Goal: Information Seeking & Learning: Understand process/instructions

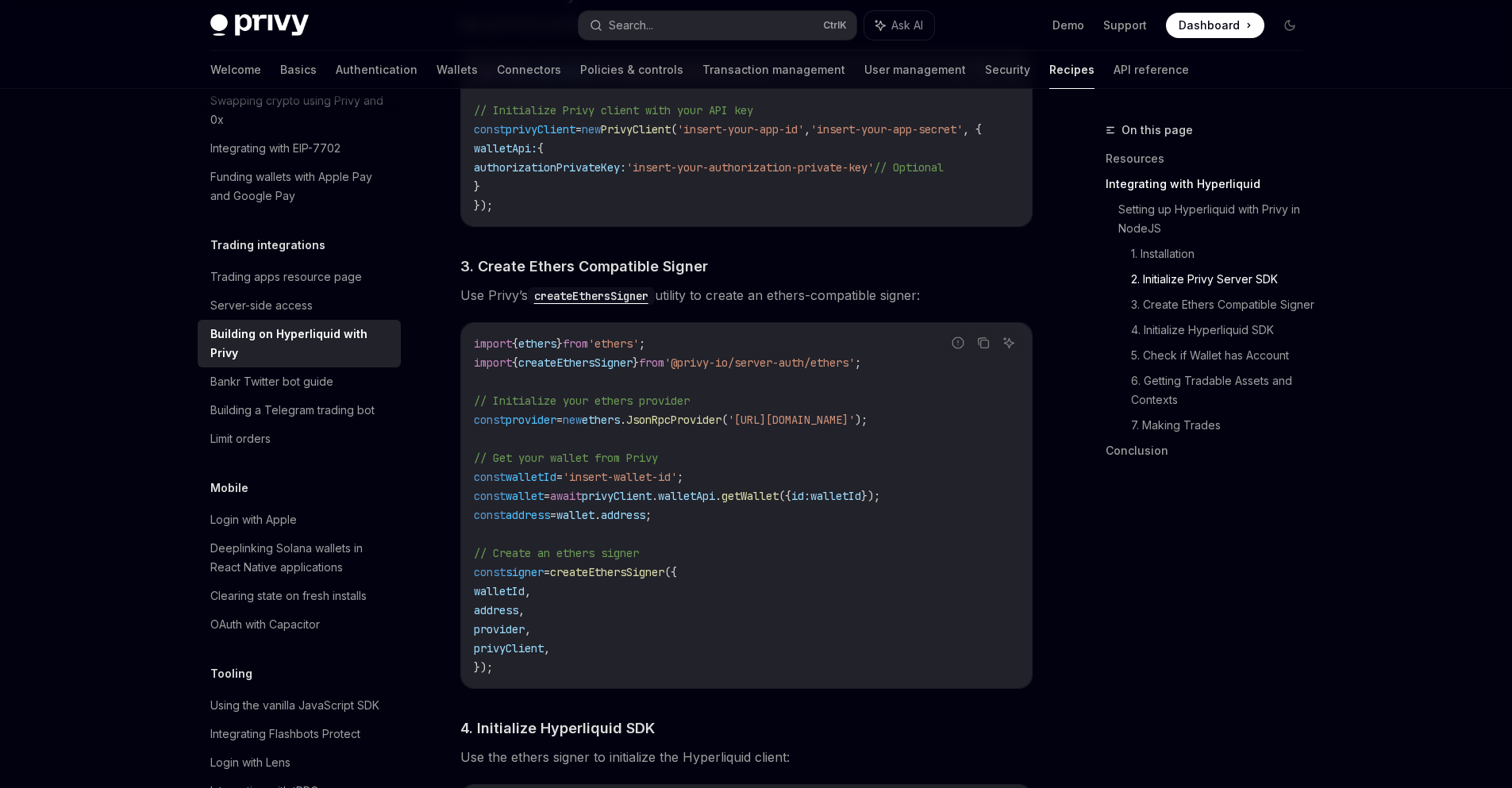
scroll to position [1048, 0]
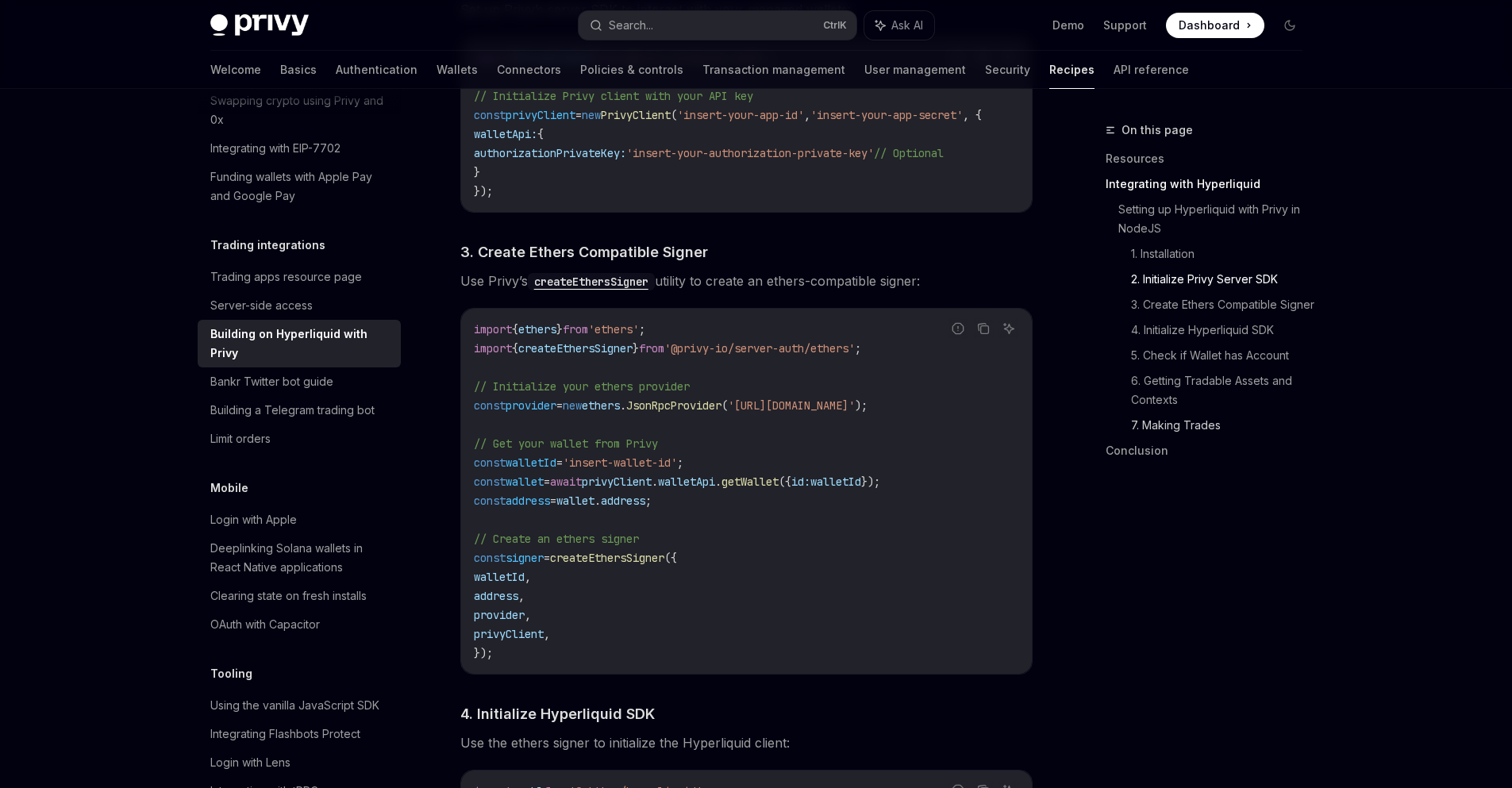
click at [1169, 438] on link "7. Making Trades" at bounding box center [1223, 426] width 184 height 26
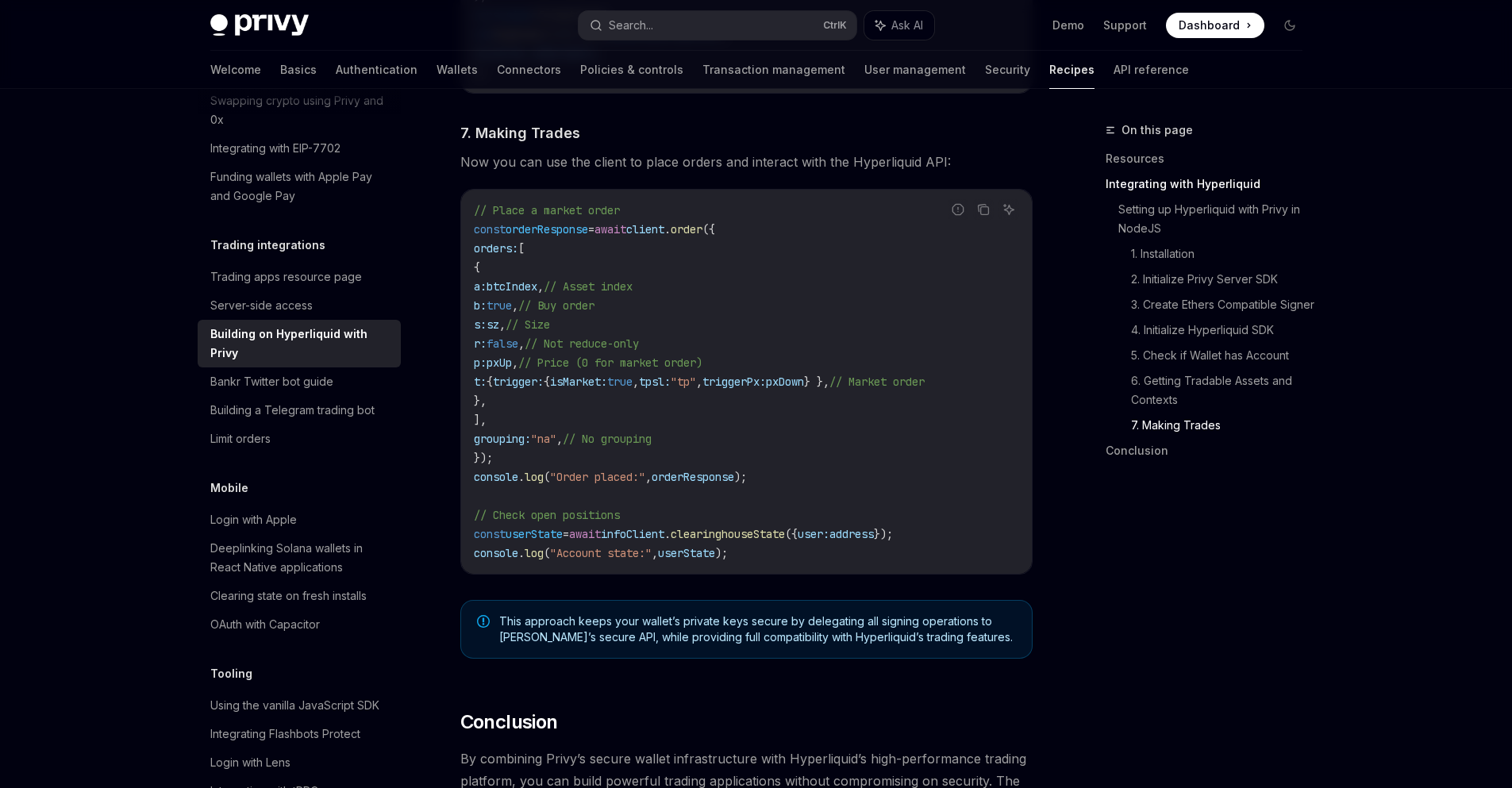
scroll to position [2736, 0]
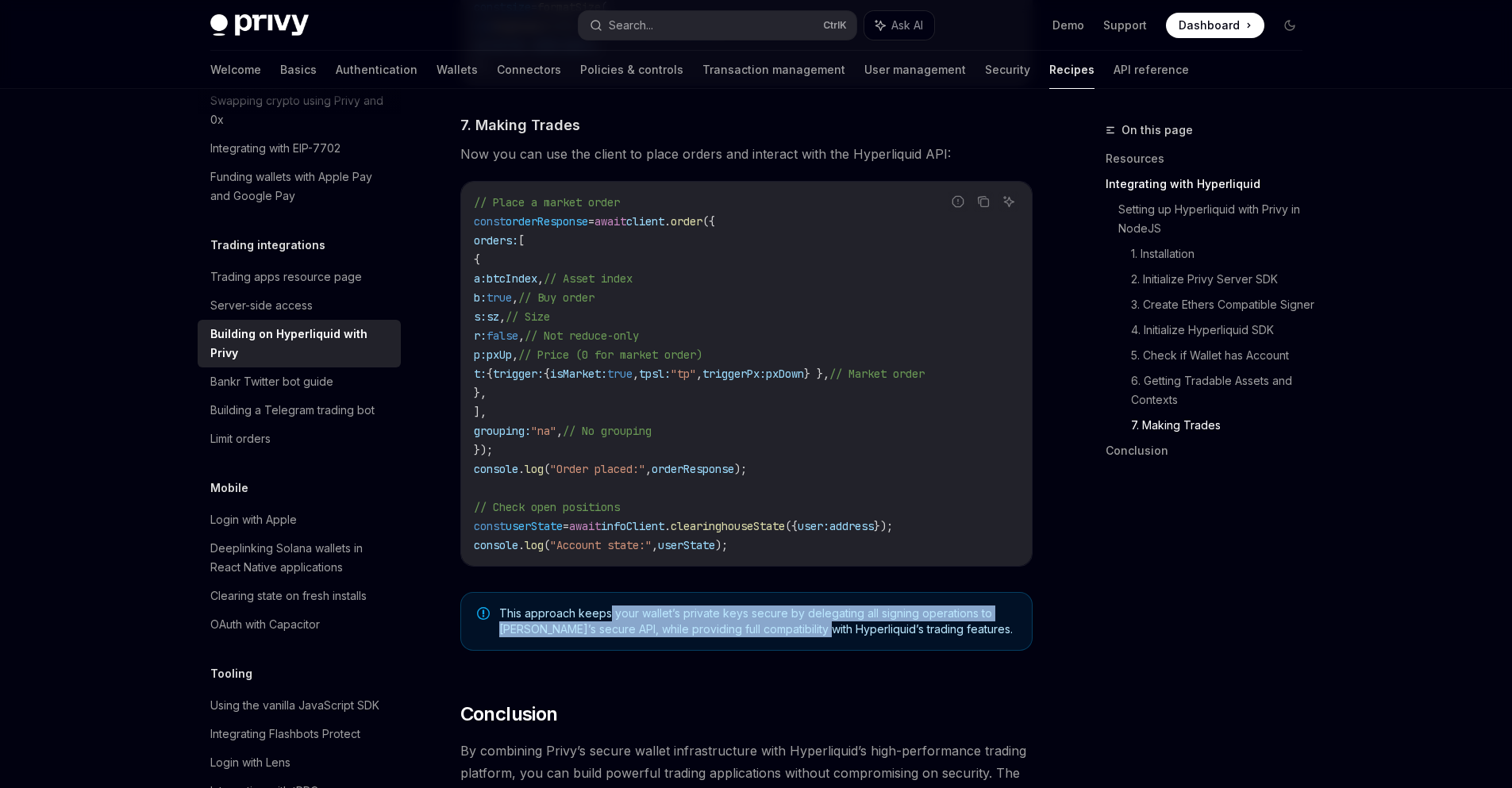
drag, startPoint x: 608, startPoint y: 627, endPoint x: 820, endPoint y: 643, distance: 212.6
click at [820, 638] on span "This approach keeps your wallet’s private keys secure by delegating all signing…" at bounding box center [757, 621] width 517 height 31
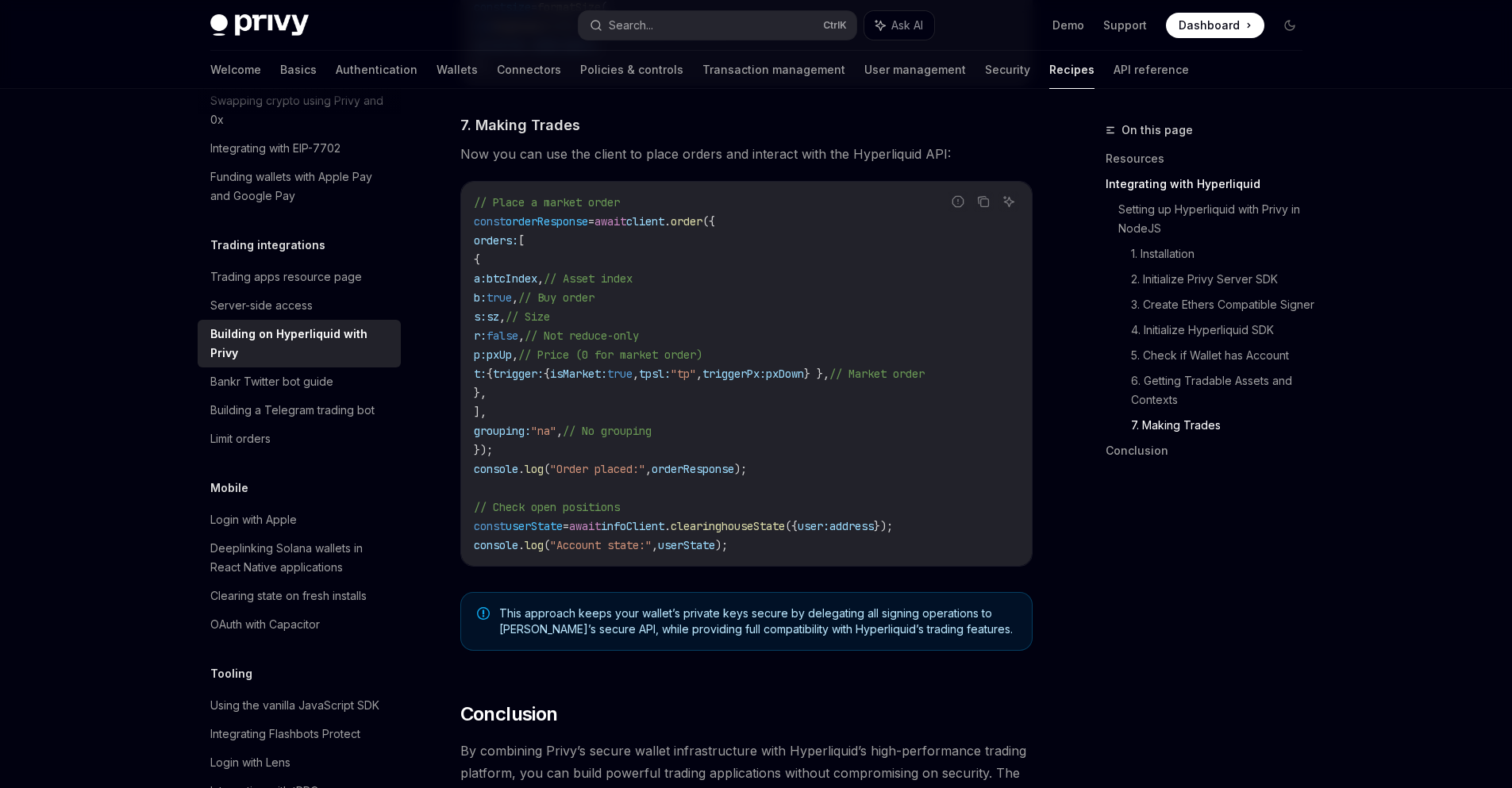
click at [823, 638] on span "This approach keeps your wallet’s private keys secure by delegating all signing…" at bounding box center [757, 621] width 517 height 31
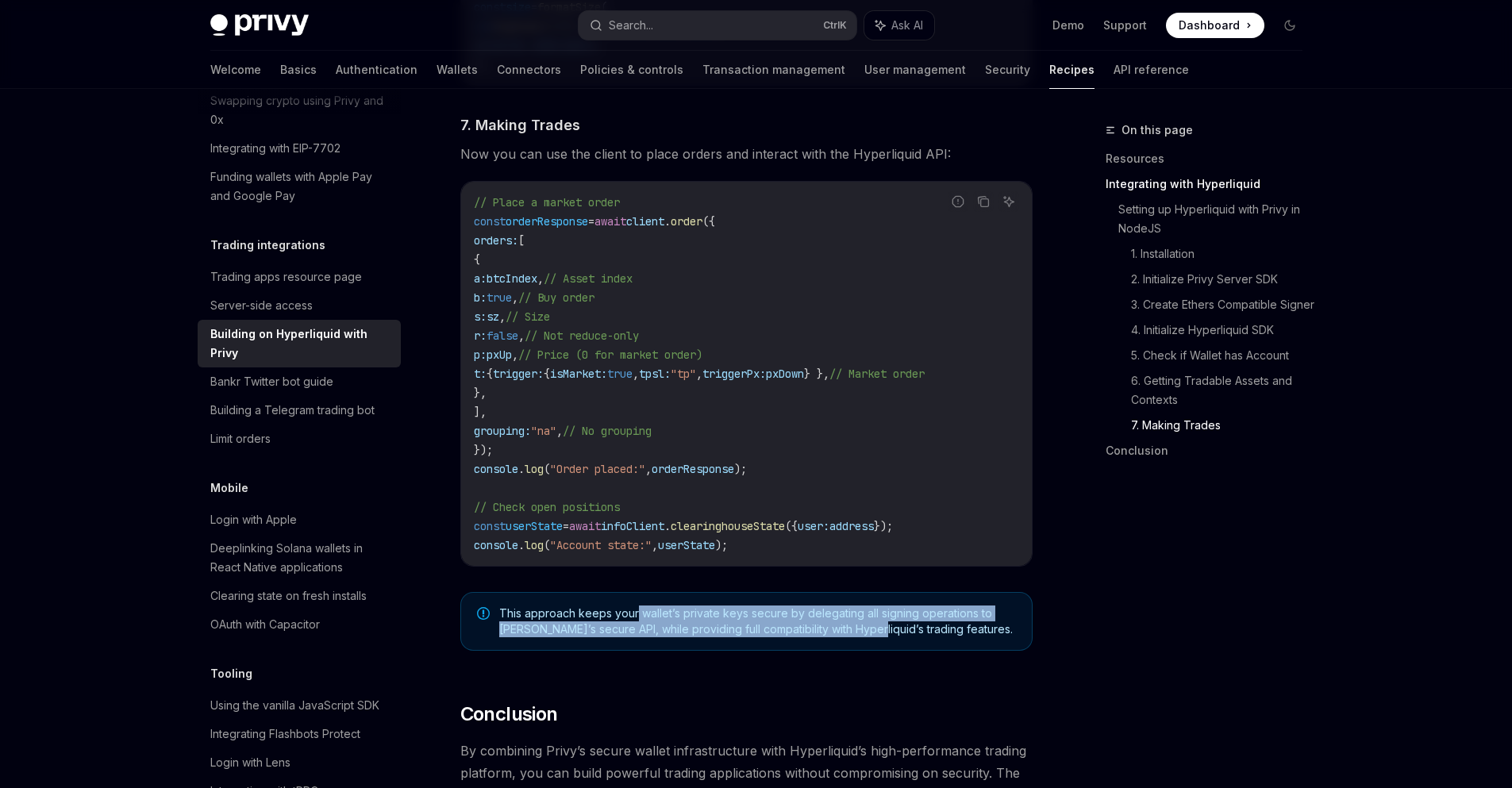
drag, startPoint x: 864, startPoint y: 639, endPoint x: 636, endPoint y: 619, distance: 228.9
click at [636, 619] on span "This approach keeps your wallet’s private keys secure by delegating all signing…" at bounding box center [757, 621] width 517 height 31
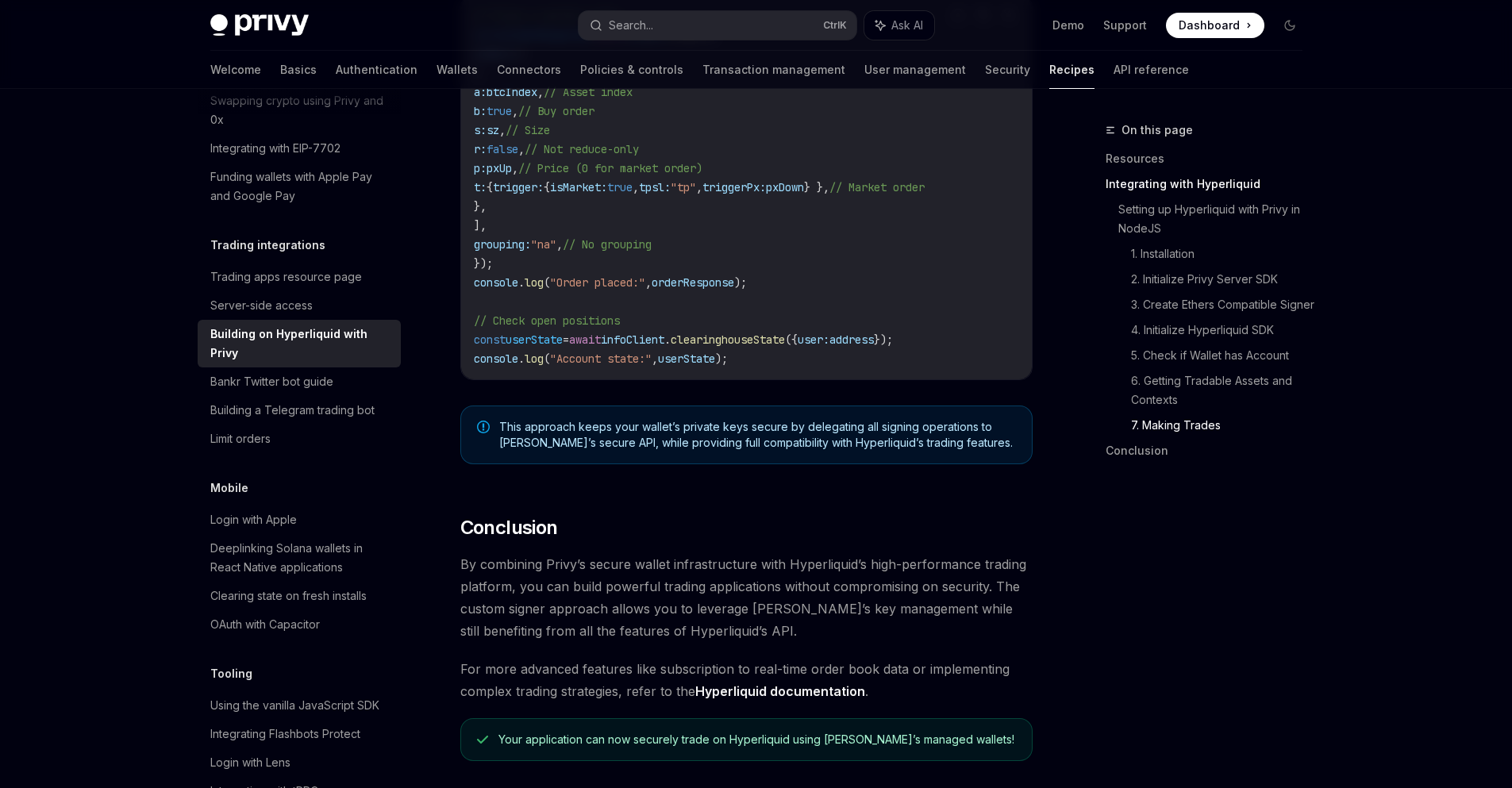
scroll to position [2927, 0]
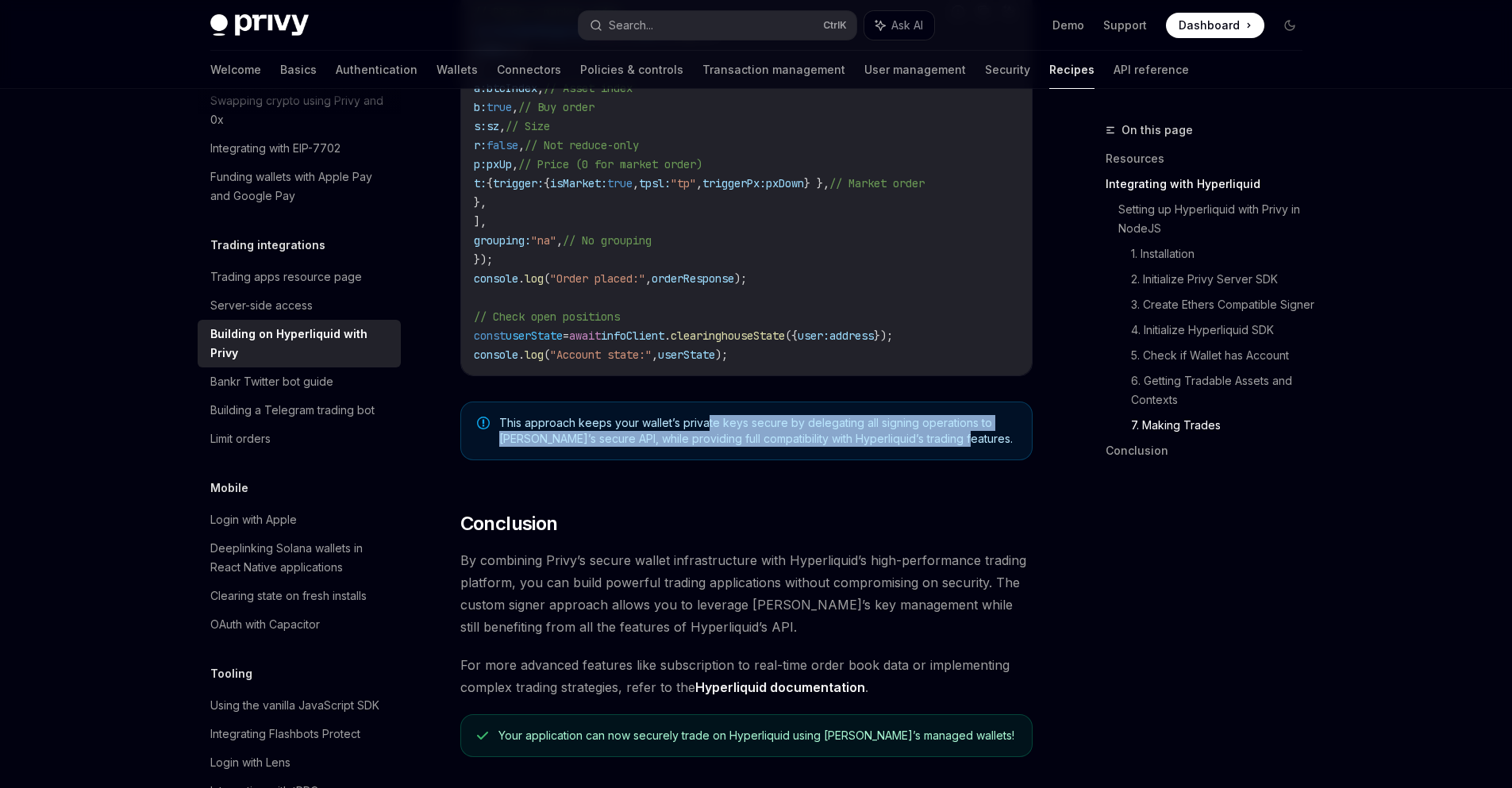
drag, startPoint x: 756, startPoint y: 460, endPoint x: 708, endPoint y: 431, distance: 56.1
click at [708, 431] on div "This approach keeps your wallet’s private keys secure by delegating all signing…" at bounding box center [745, 431] width 572 height 59
click at [708, 431] on span "This approach keeps your wallet’s private keys secure by delegating all signing…" at bounding box center [757, 430] width 517 height 31
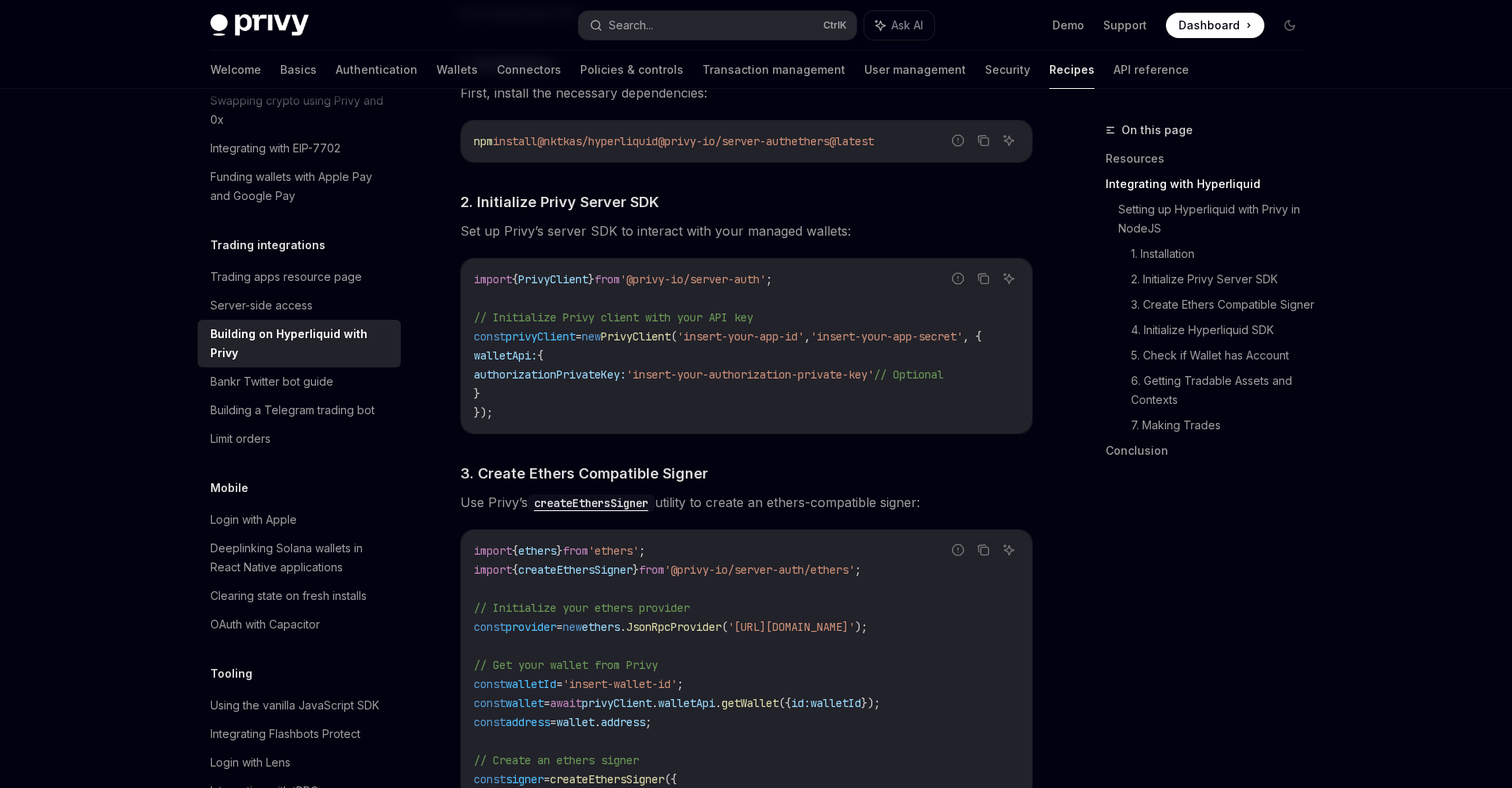
scroll to position [569, 0]
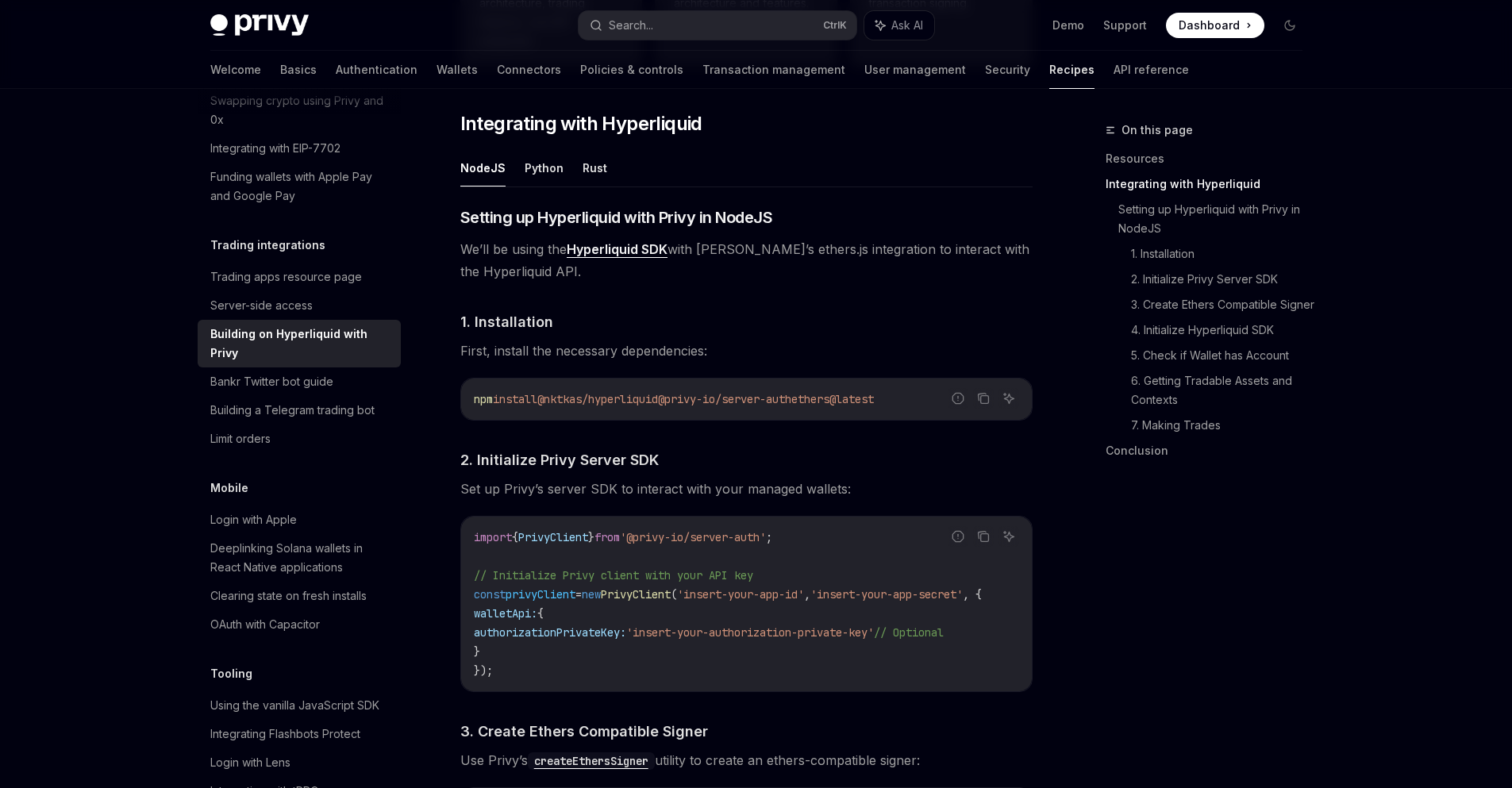
click at [879, 482] on span "Set up Privy’s server SDK to interact with your managed wallets:" at bounding box center [745, 488] width 572 height 22
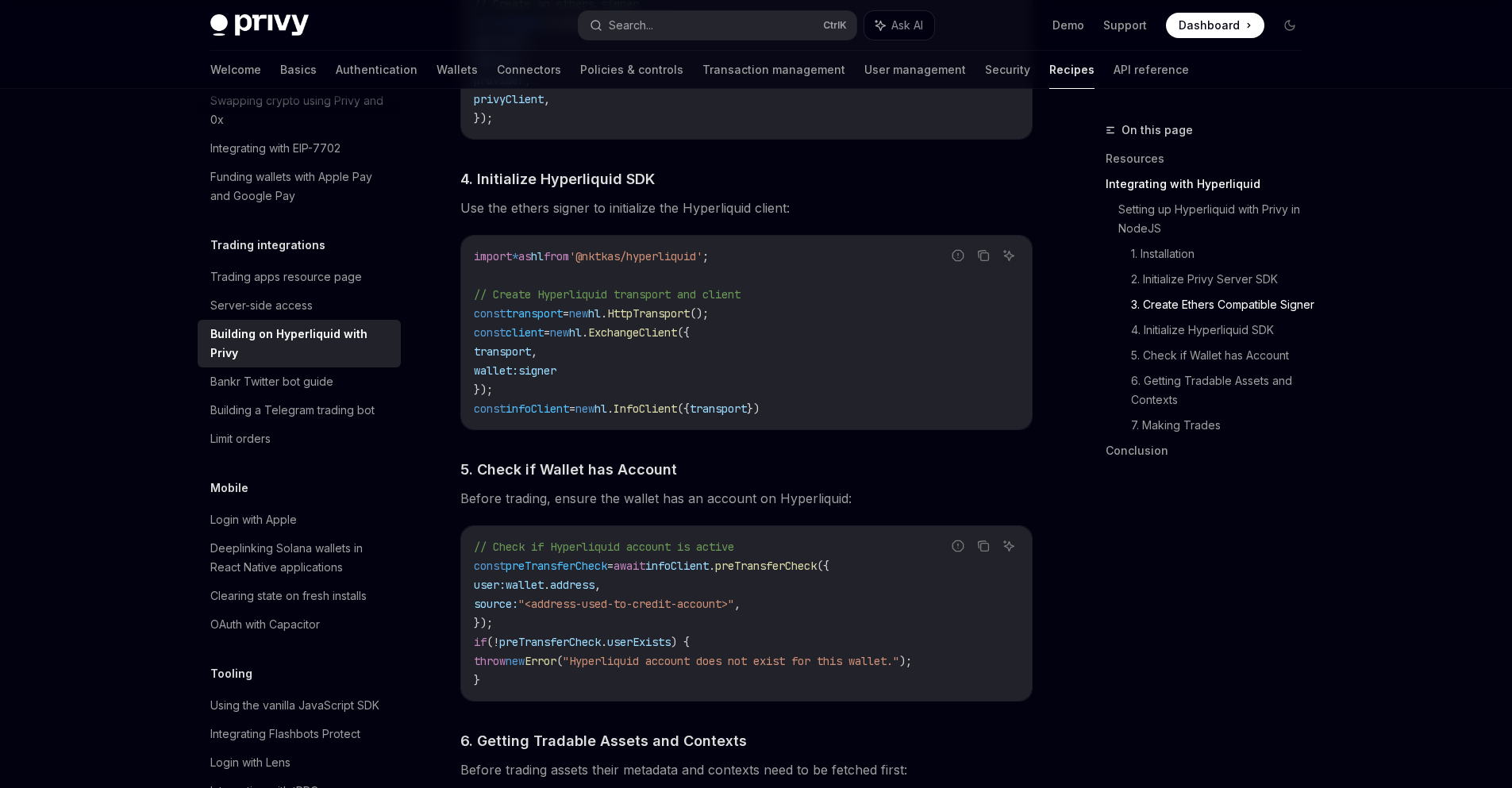
scroll to position [1616, 0]
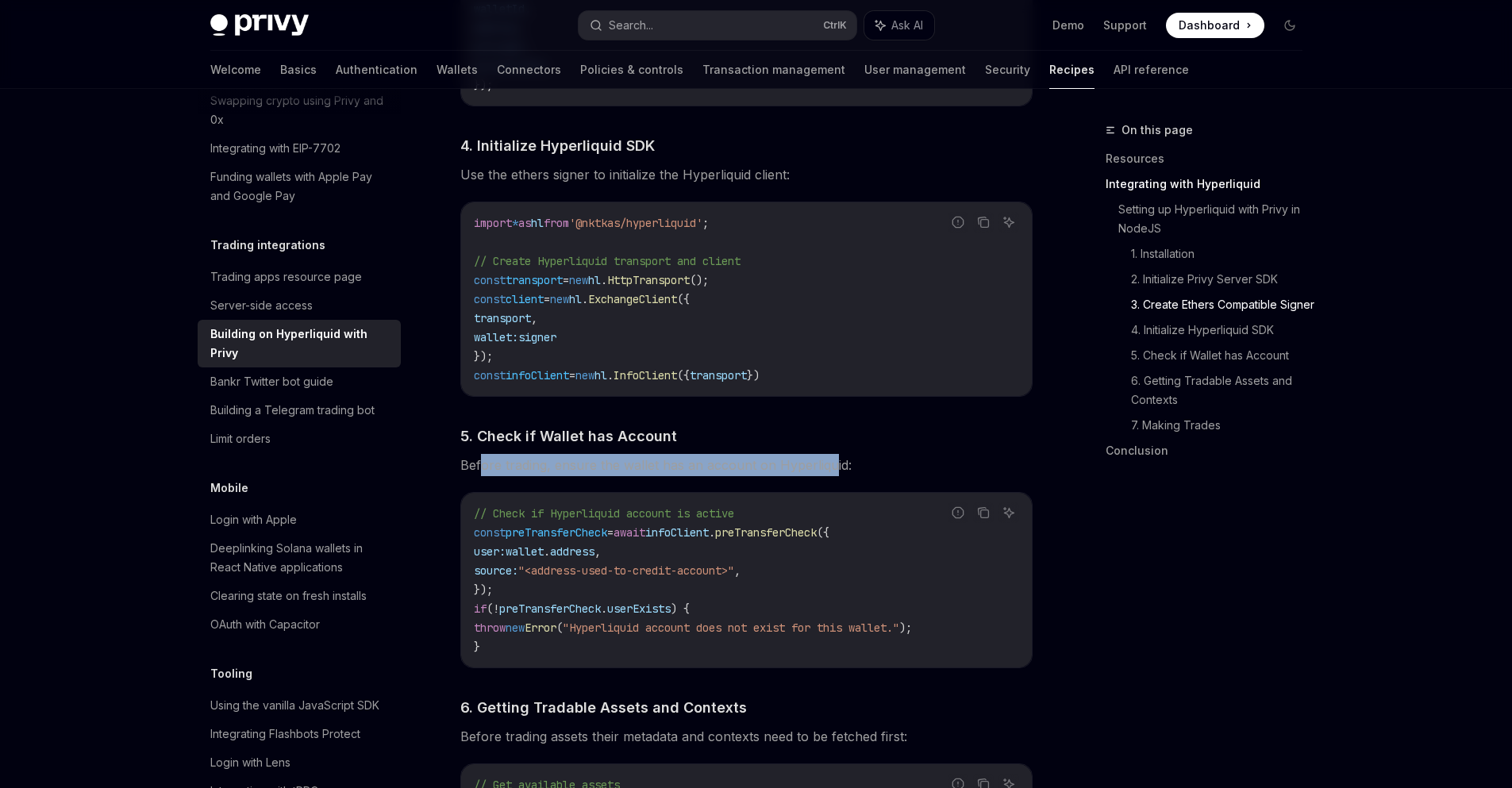
drag, startPoint x: 479, startPoint y: 472, endPoint x: 830, endPoint y: 472, distance: 351.0
click at [830, 472] on span "Before trading, ensure the wallet has an account on Hyperliquid:" at bounding box center [745, 465] width 572 height 22
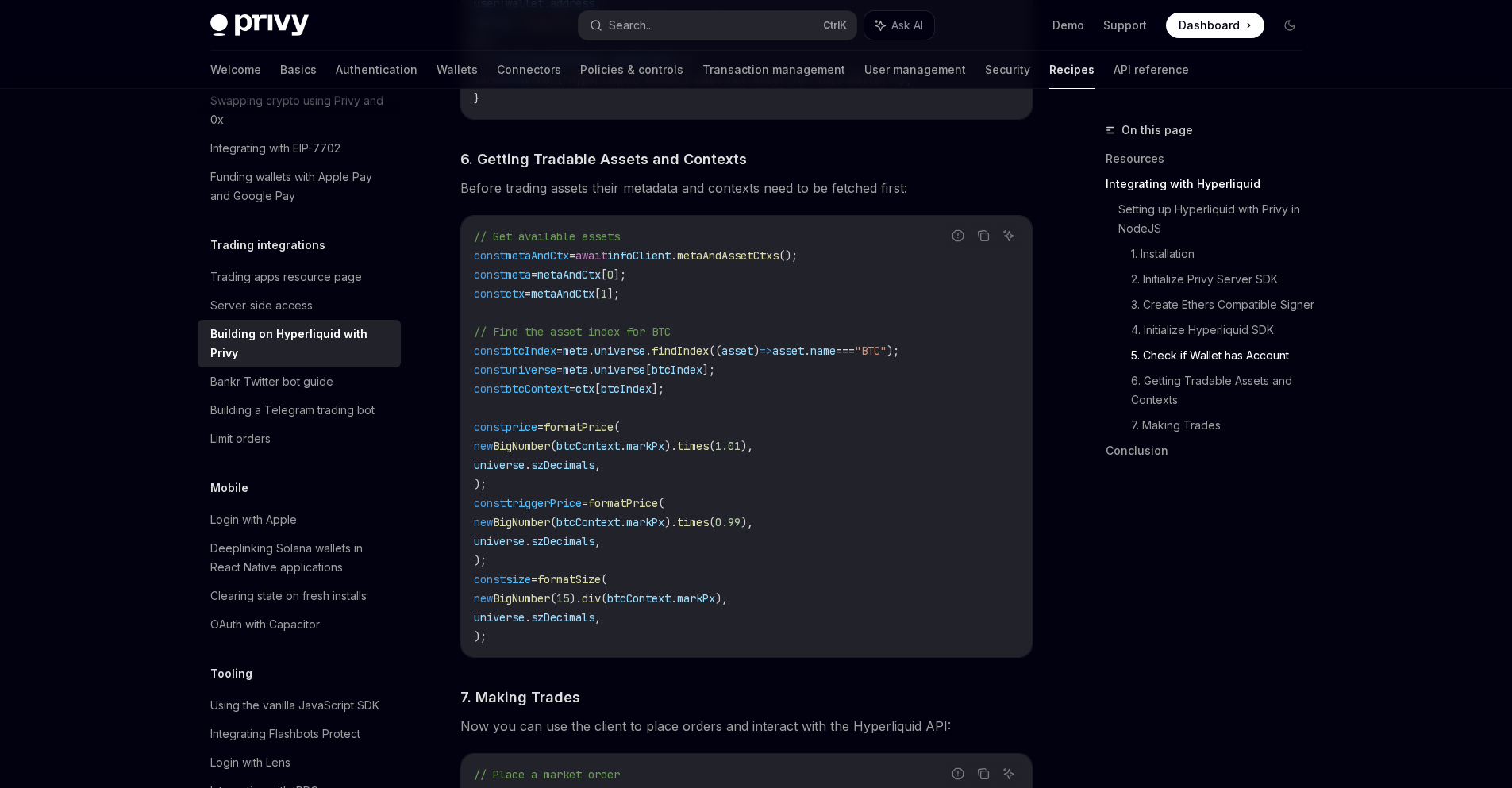
scroll to position [2473, 0]
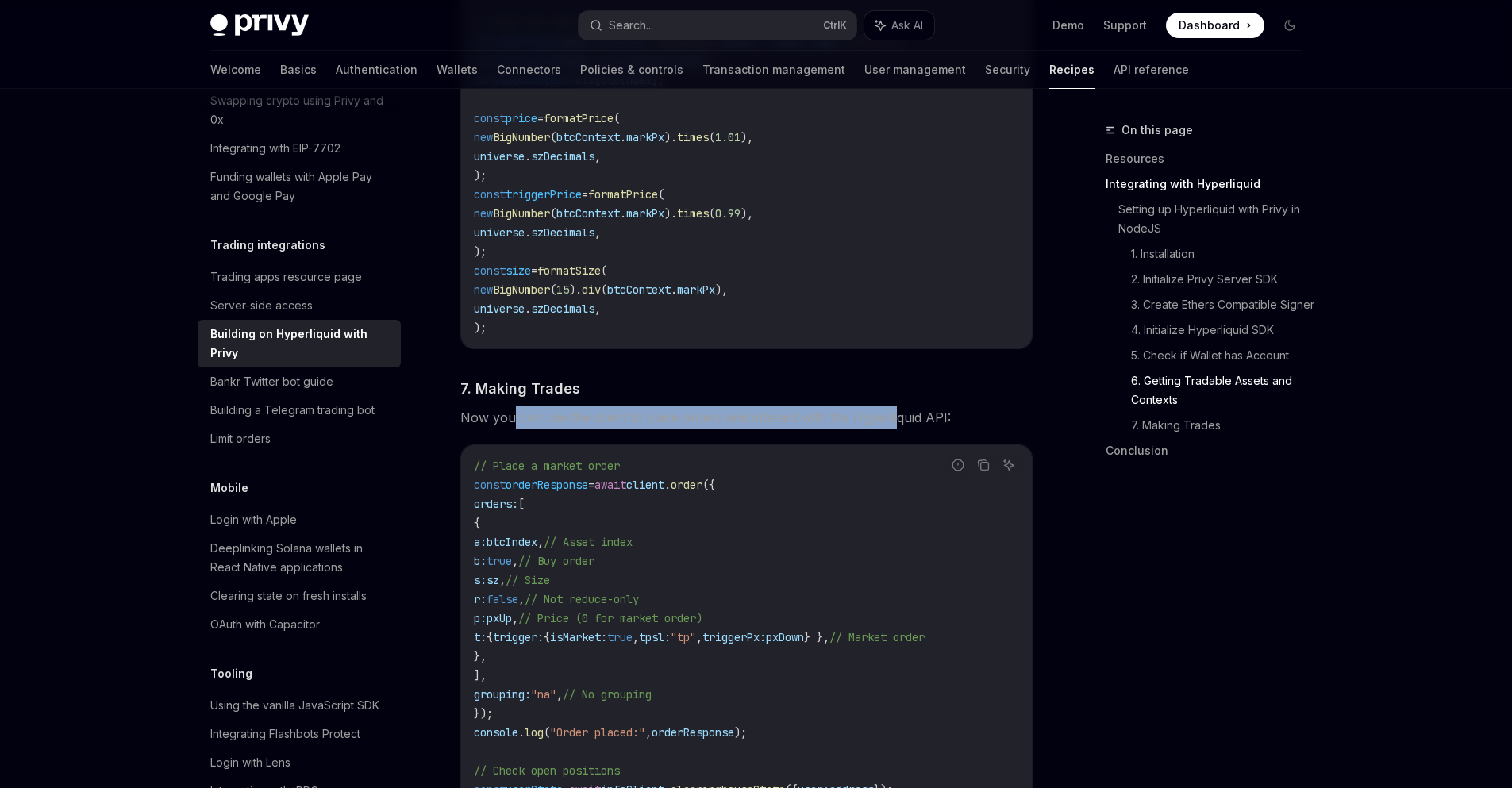
drag, startPoint x: 513, startPoint y: 427, endPoint x: 888, endPoint y: 420, distance: 375.1
click at [888, 420] on span "Now you can use the client to place orders and interact with the Hyperliquid AP…" at bounding box center [745, 418] width 572 height 22
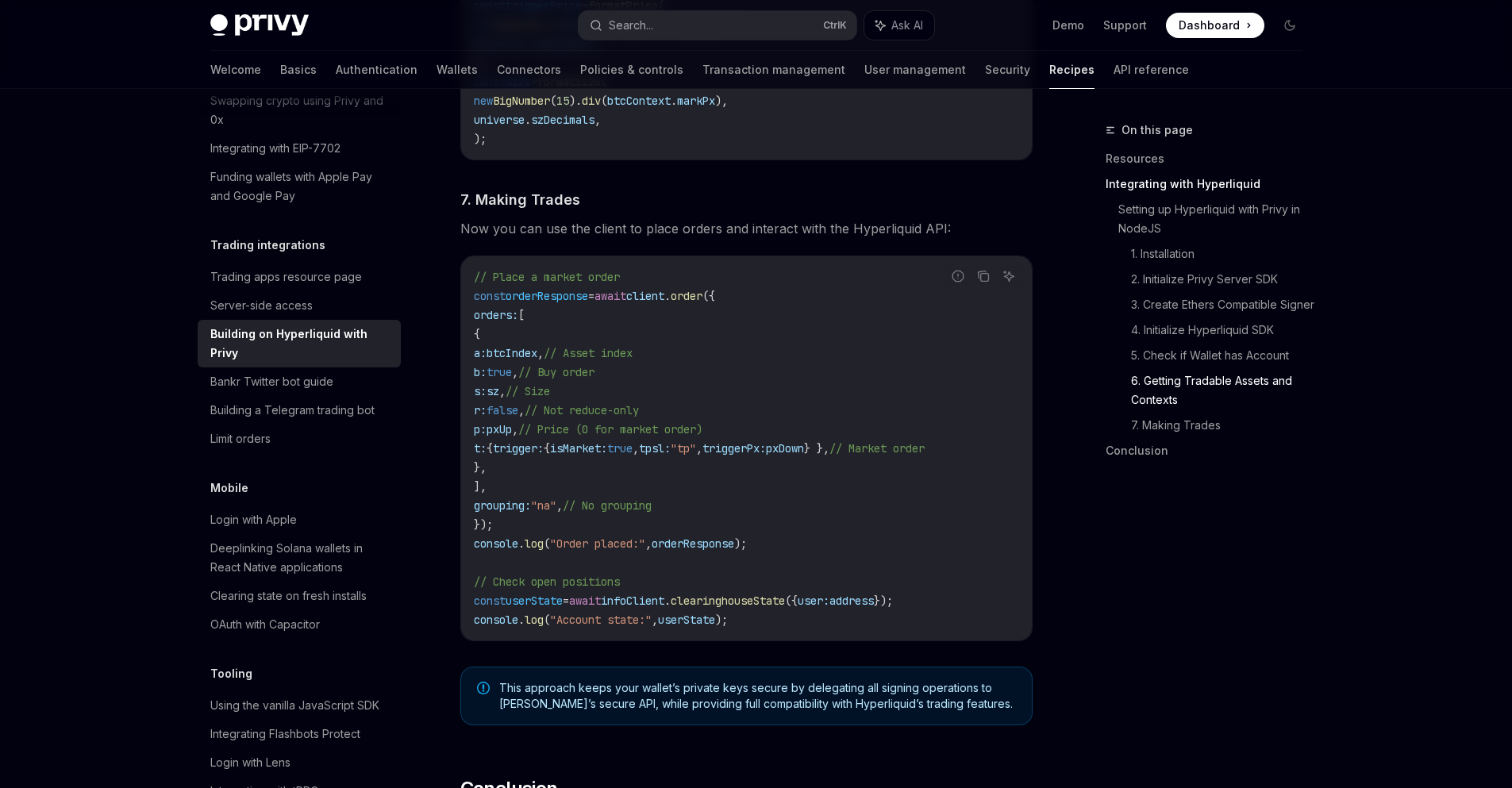
scroll to position [2664, 0]
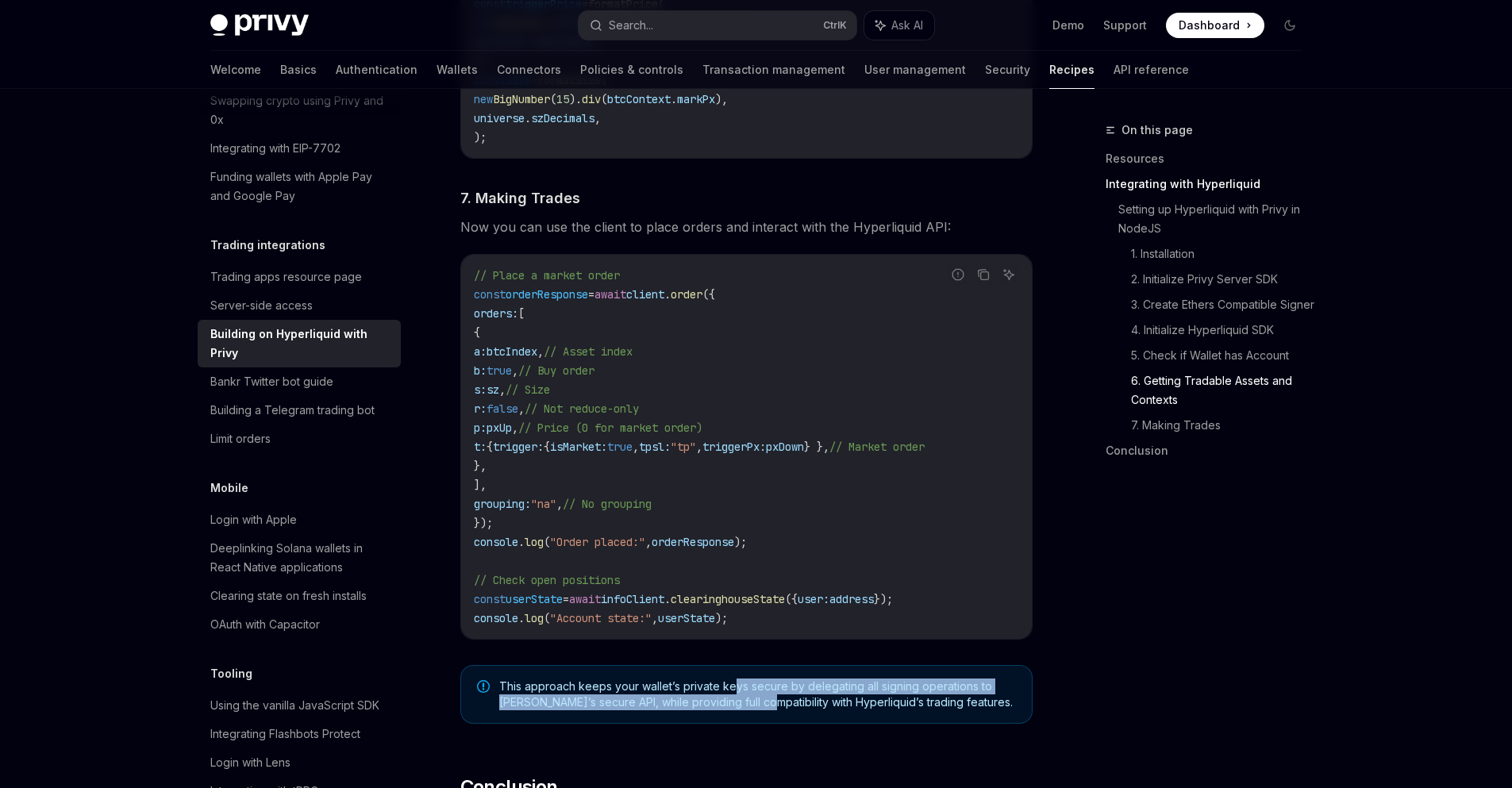
drag, startPoint x: 756, startPoint y: 716, endPoint x: 733, endPoint y: 698, distance: 29.2
click at [733, 698] on span "This approach keeps your wallet’s private keys secure by delegating all signing…" at bounding box center [757, 694] width 517 height 31
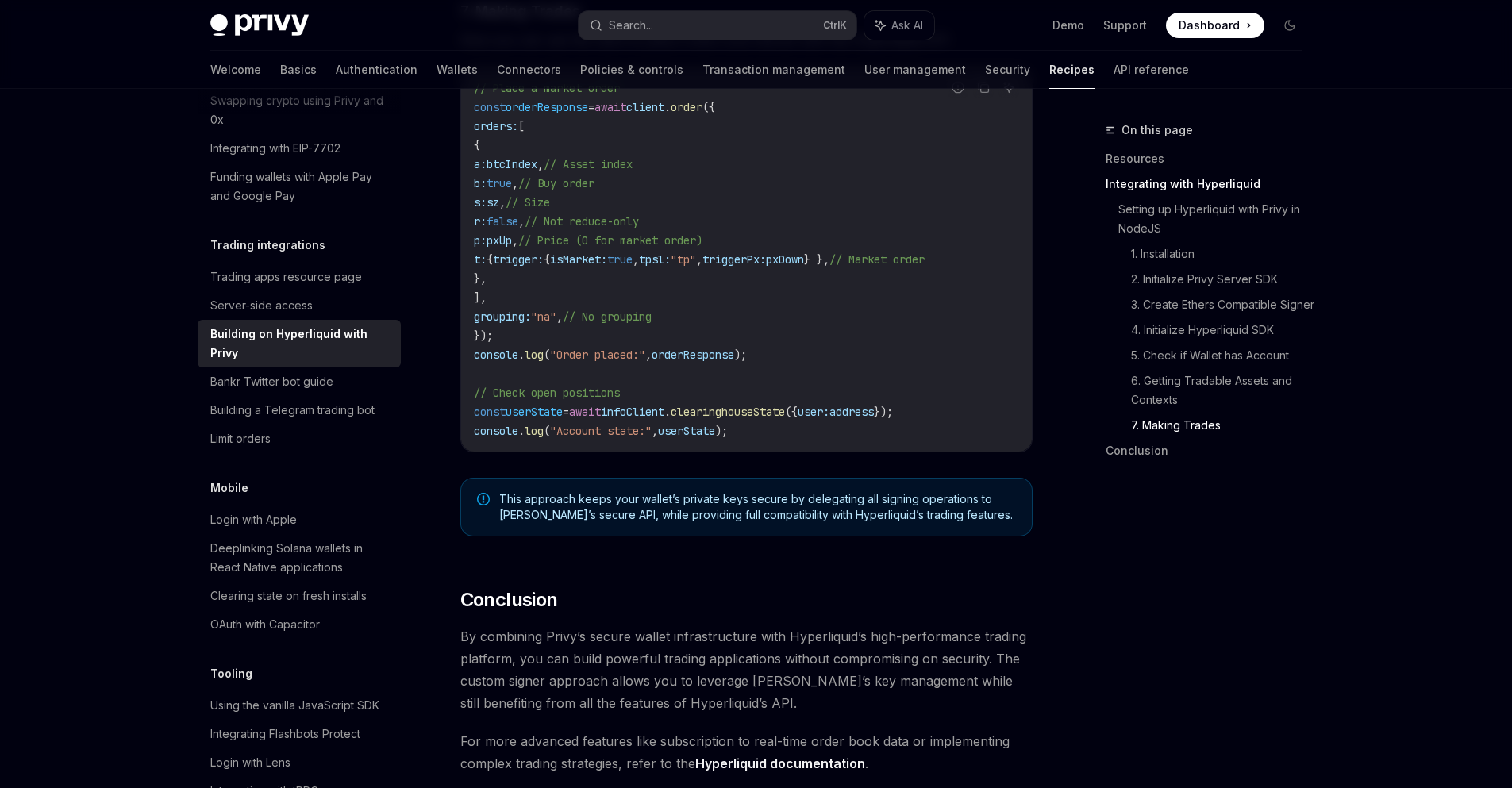
scroll to position [2854, 0]
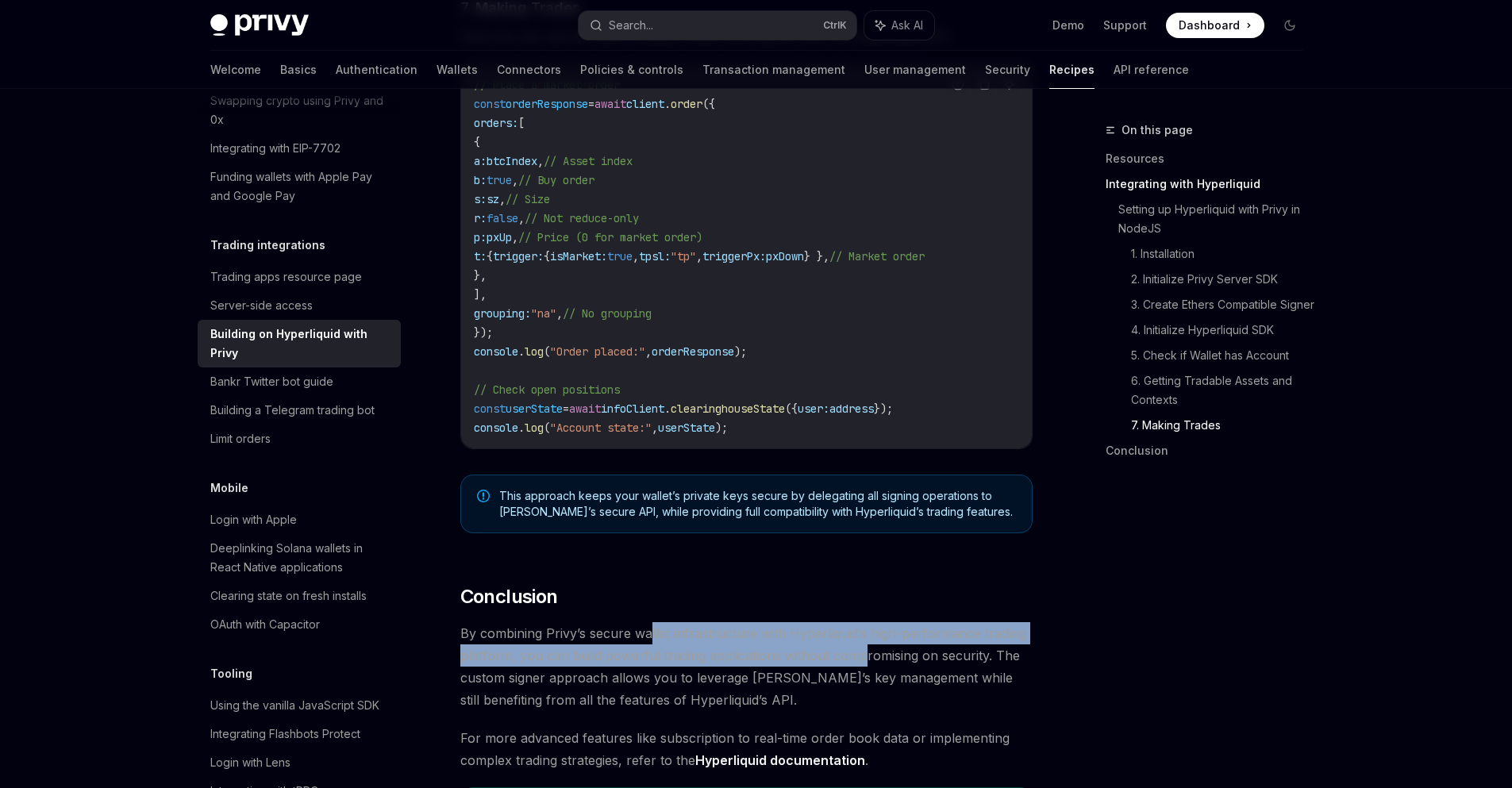
drag, startPoint x: 651, startPoint y: 643, endPoint x: 862, endPoint y: 672, distance: 213.0
click at [862, 672] on span "By combining Privy’s secure wallet infrastructure with Hyperliquid’s high-perfo…" at bounding box center [745, 666] width 572 height 88
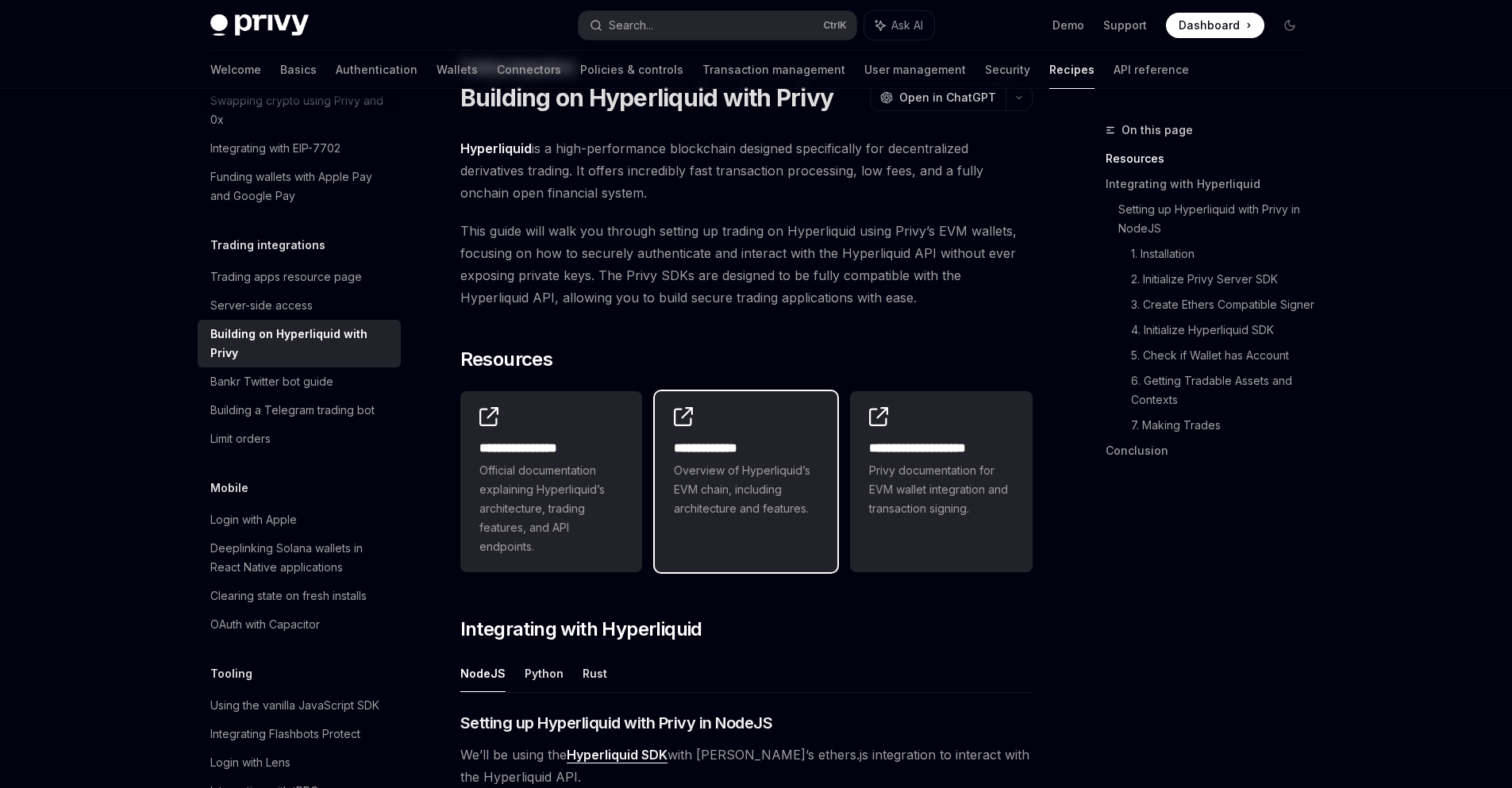
scroll to position [0, 0]
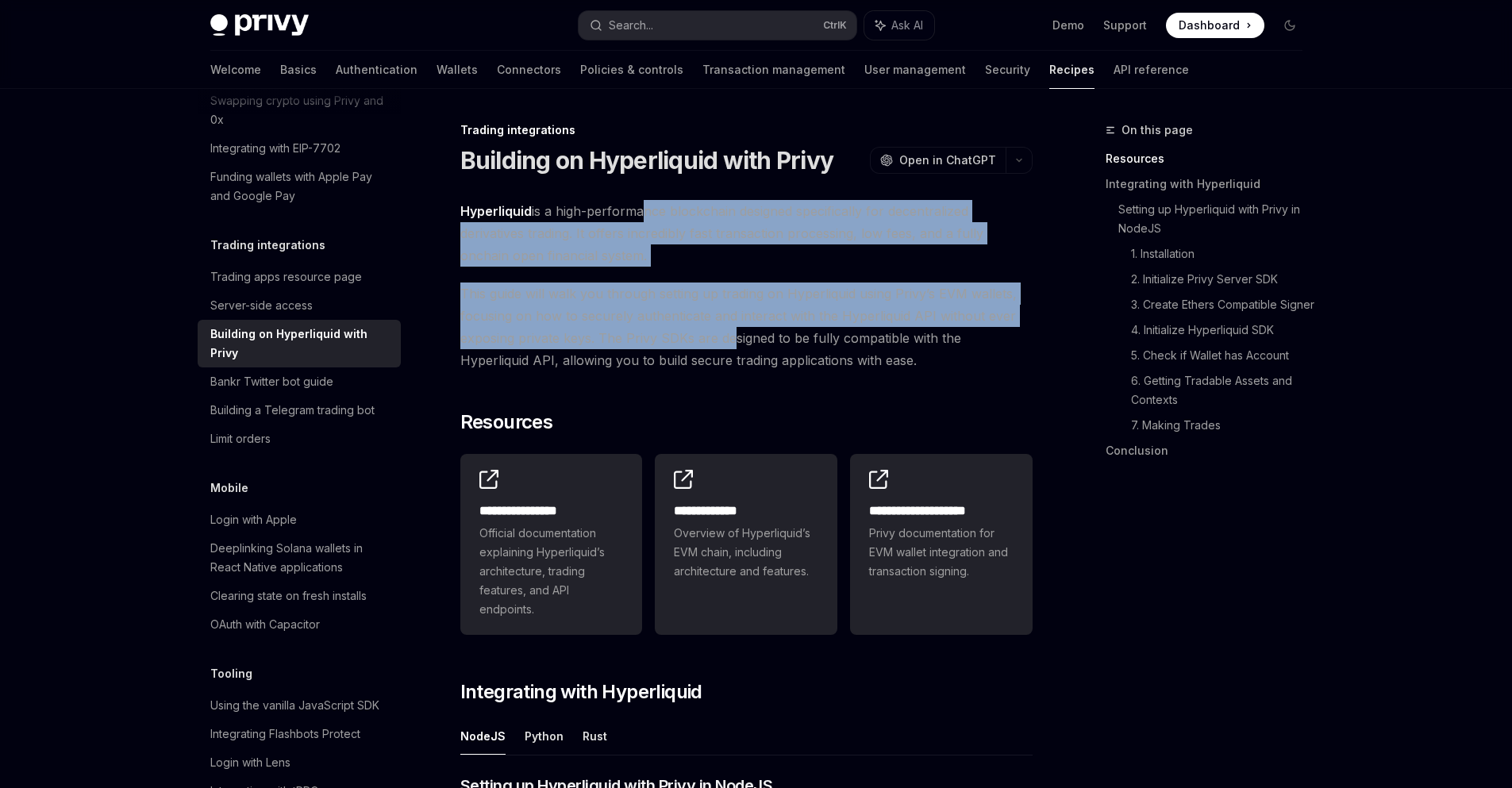
drag, startPoint x: 638, startPoint y: 201, endPoint x: 731, endPoint y: 335, distance: 163.1
click at [731, 335] on span "This guide will walk you through setting up trading on Hyperliquid using Privy’…" at bounding box center [745, 327] width 572 height 88
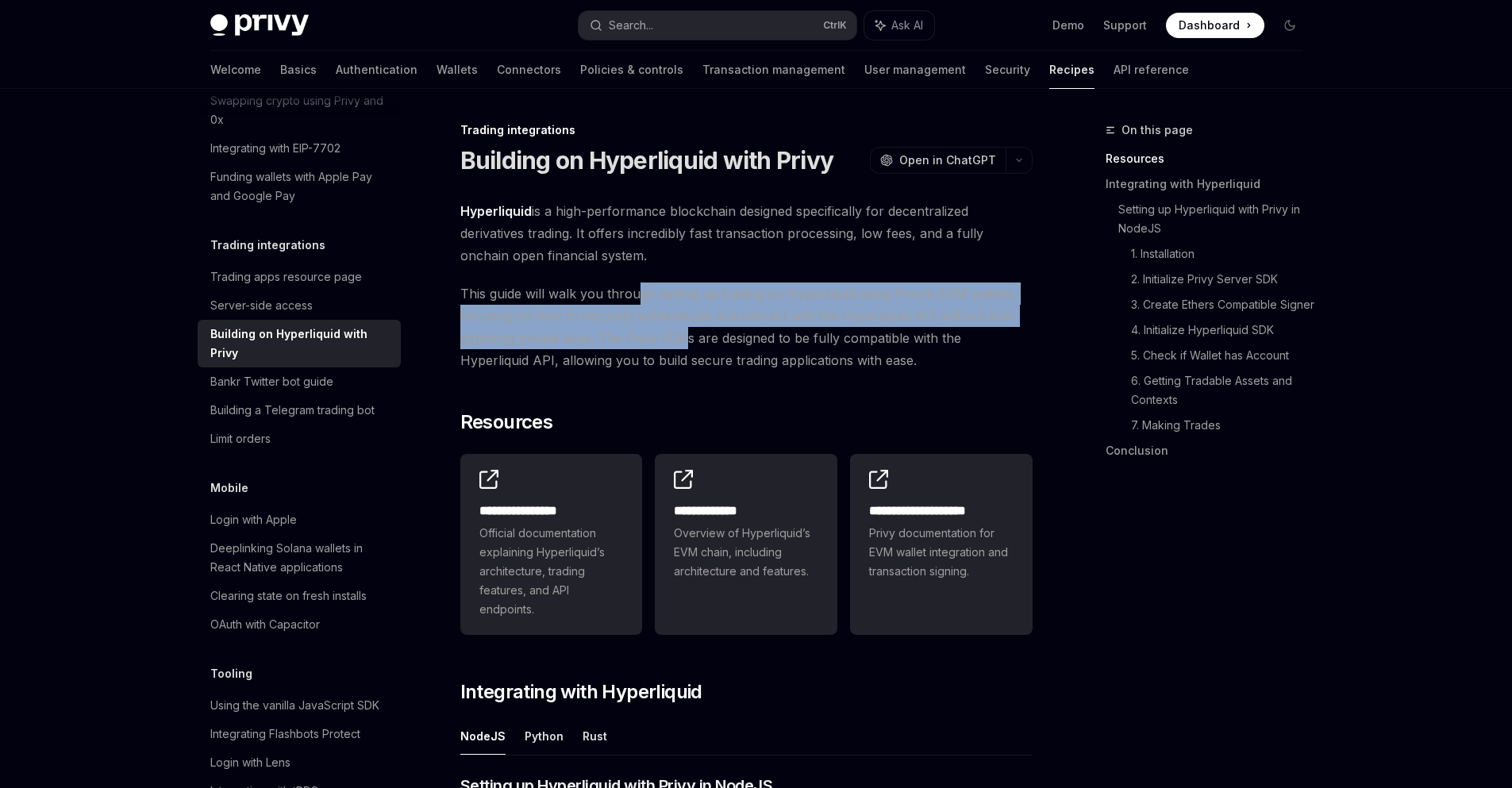
drag, startPoint x: 636, startPoint y: 288, endPoint x: 686, endPoint y: 344, distance: 75.1
click at [686, 344] on span "This guide will walk you through setting up trading on Hyperliquid using Privy’…" at bounding box center [745, 327] width 572 height 88
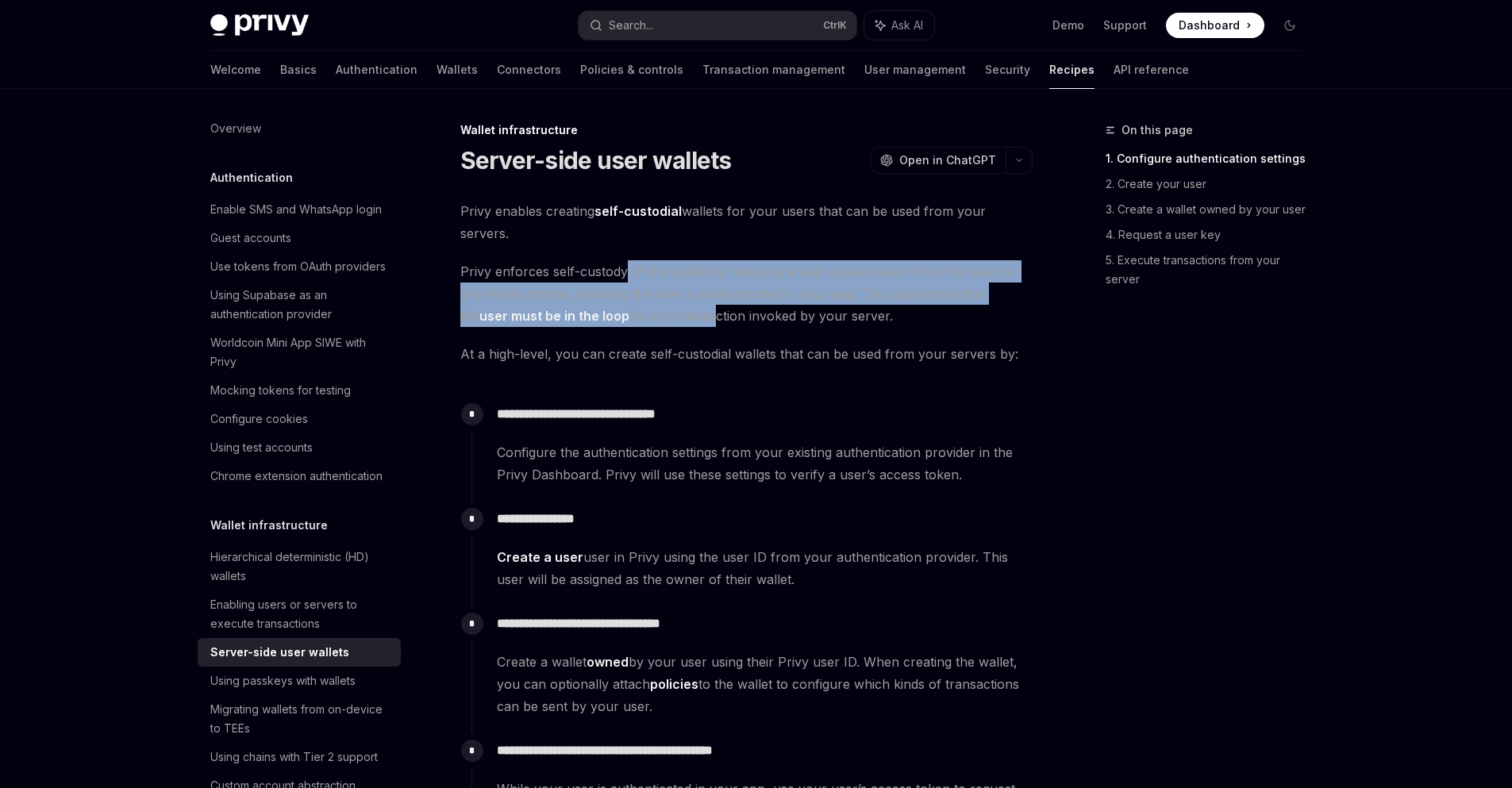
drag, startPoint x: 625, startPoint y: 271, endPoint x: 688, endPoint y: 310, distance: 74.1
click at [688, 310] on span "Privy enforces self-custody of the wallet by requiring a valid access token fro…" at bounding box center [745, 293] width 572 height 66
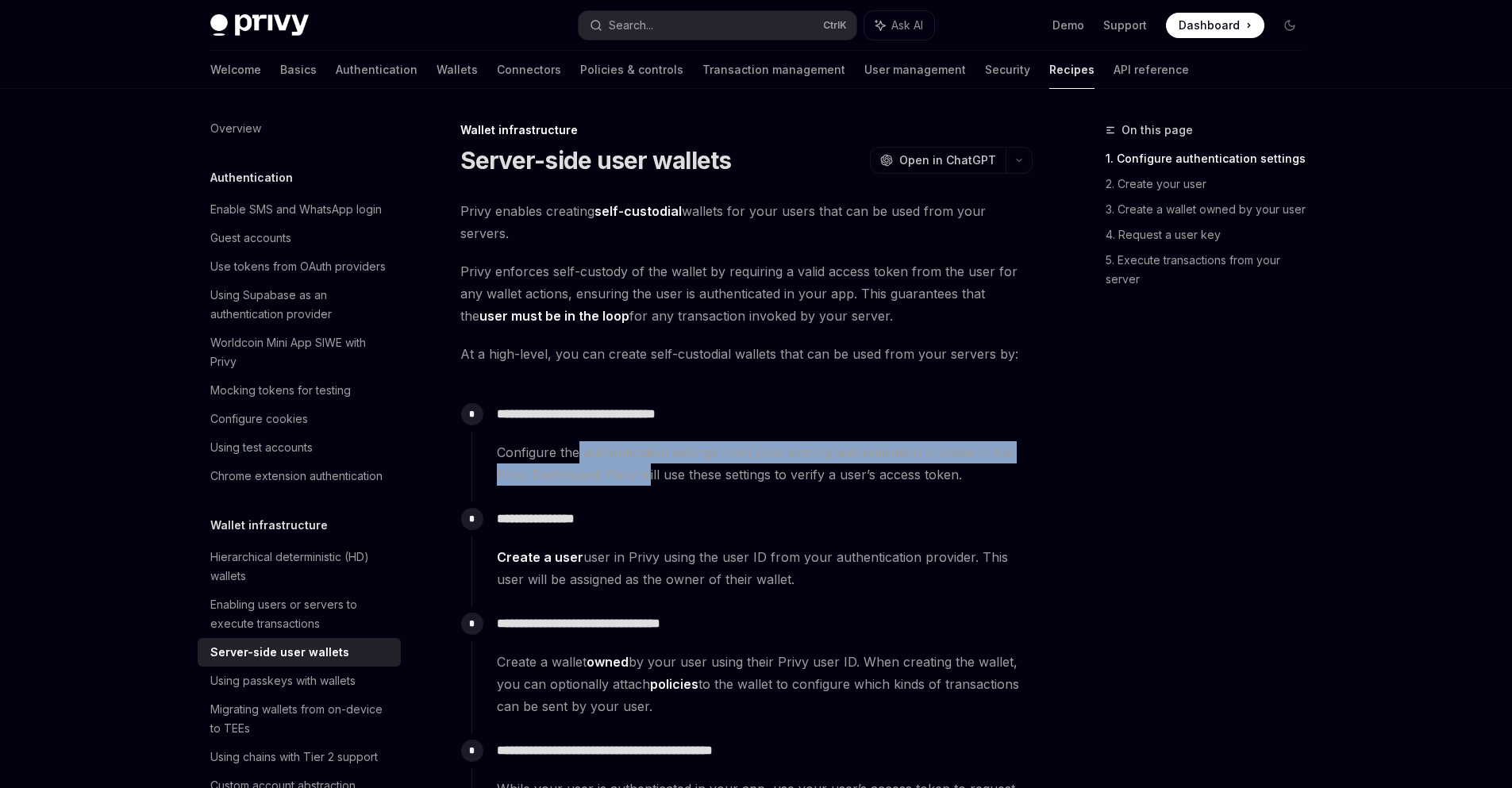
drag, startPoint x: 575, startPoint y: 448, endPoint x: 646, endPoint y: 476, distance: 76.3
click at [646, 476] on span "Configure the authentication settings from your existing authentication provide…" at bounding box center [764, 464] width 534 height 44
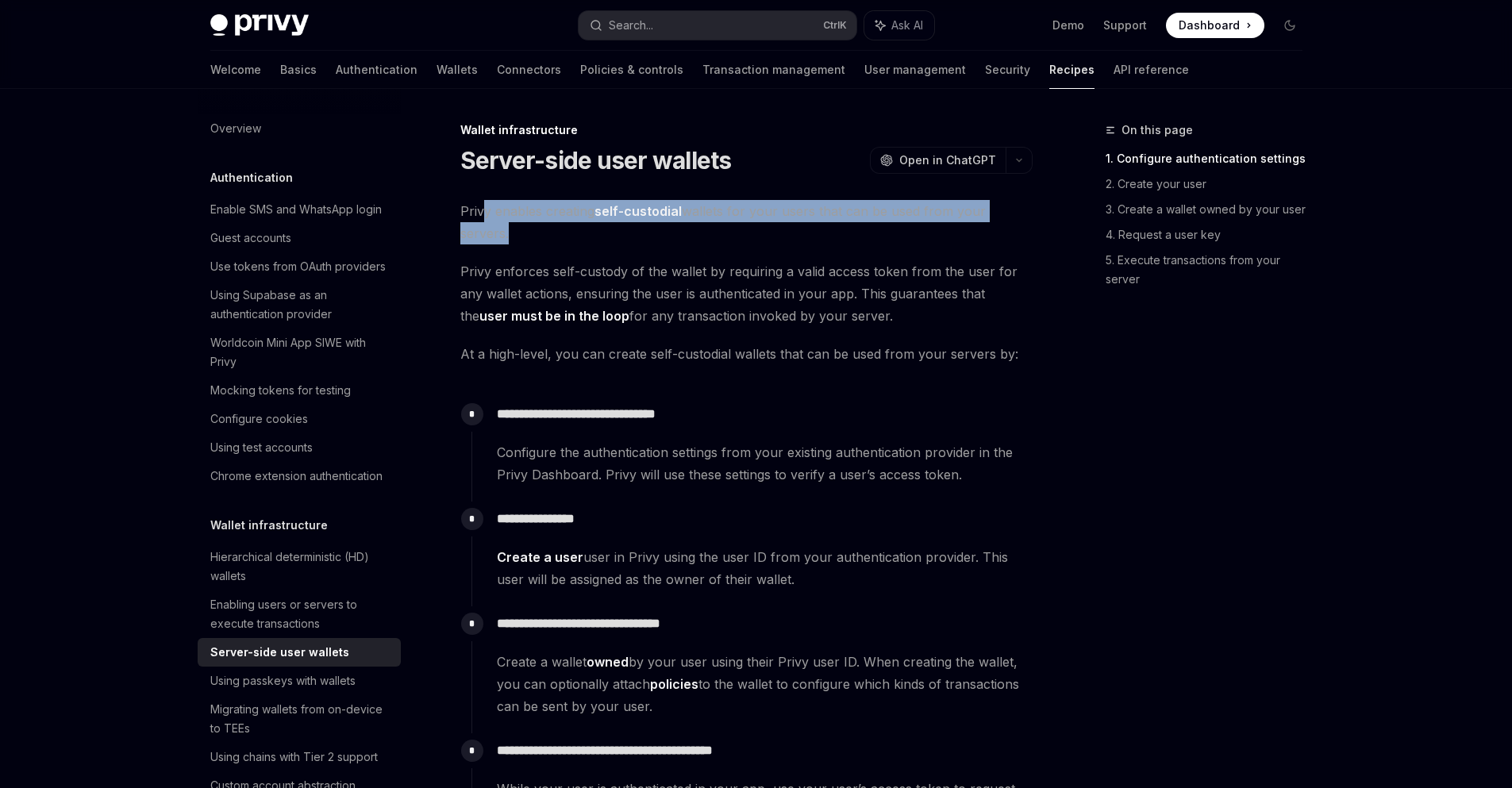
drag, startPoint x: 486, startPoint y: 208, endPoint x: 506, endPoint y: 233, distance: 32.0
click at [506, 233] on span "Privy enables creating self-custodial wallets for your users that can be used f…" at bounding box center [745, 222] width 572 height 44
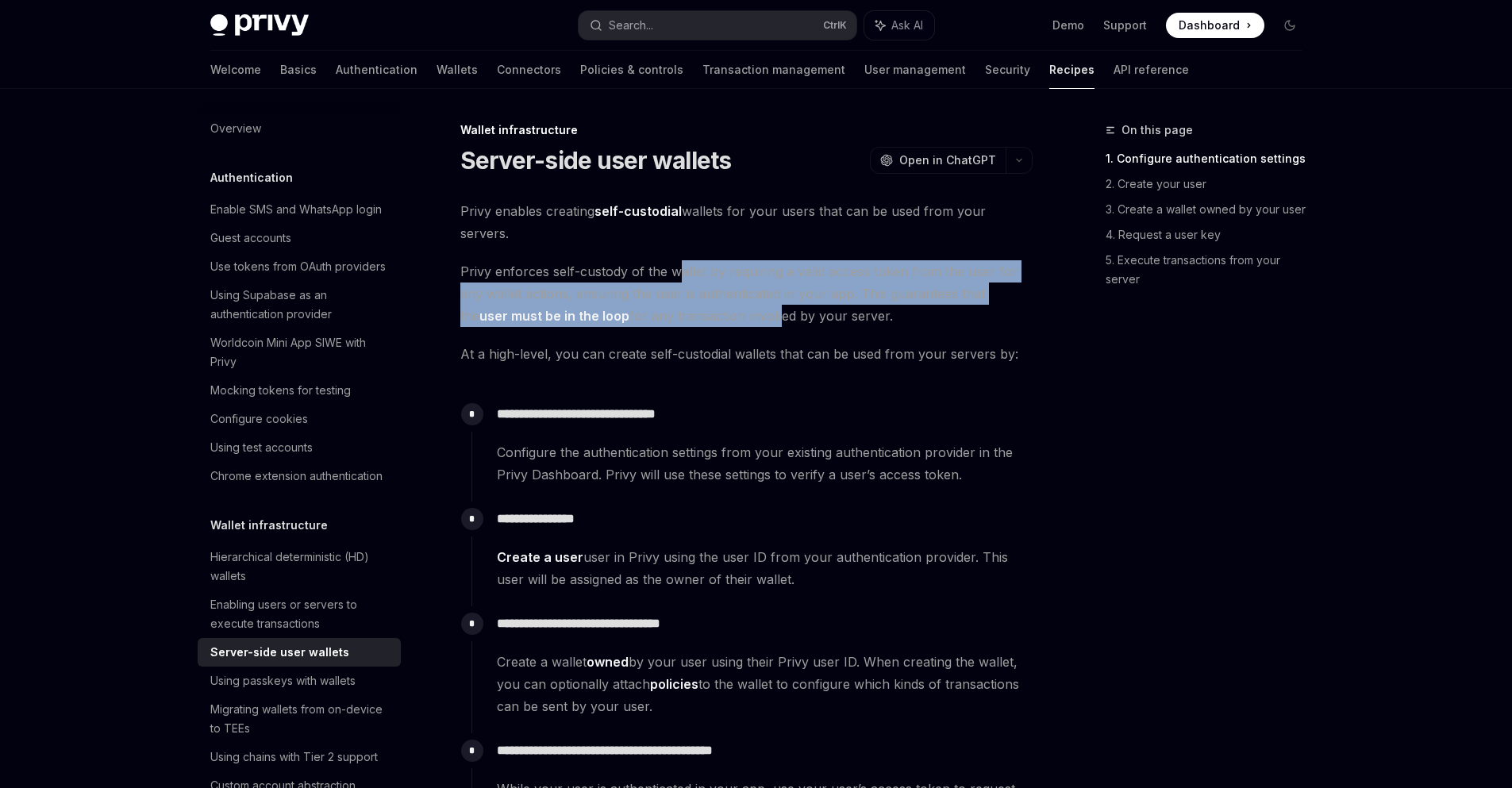
drag, startPoint x: 679, startPoint y: 272, endPoint x: 752, endPoint y: 319, distance: 86.8
click at [752, 319] on span "Privy enforces self-custody of the wallet by requiring a valid access token fro…" at bounding box center [745, 293] width 572 height 66
drag, startPoint x: 749, startPoint y: 287, endPoint x: 760, endPoint y: 305, distance: 21.1
click at [760, 305] on span "Privy enforces self-custody of the wallet by requiring a valid access token fro…" at bounding box center [745, 293] width 572 height 66
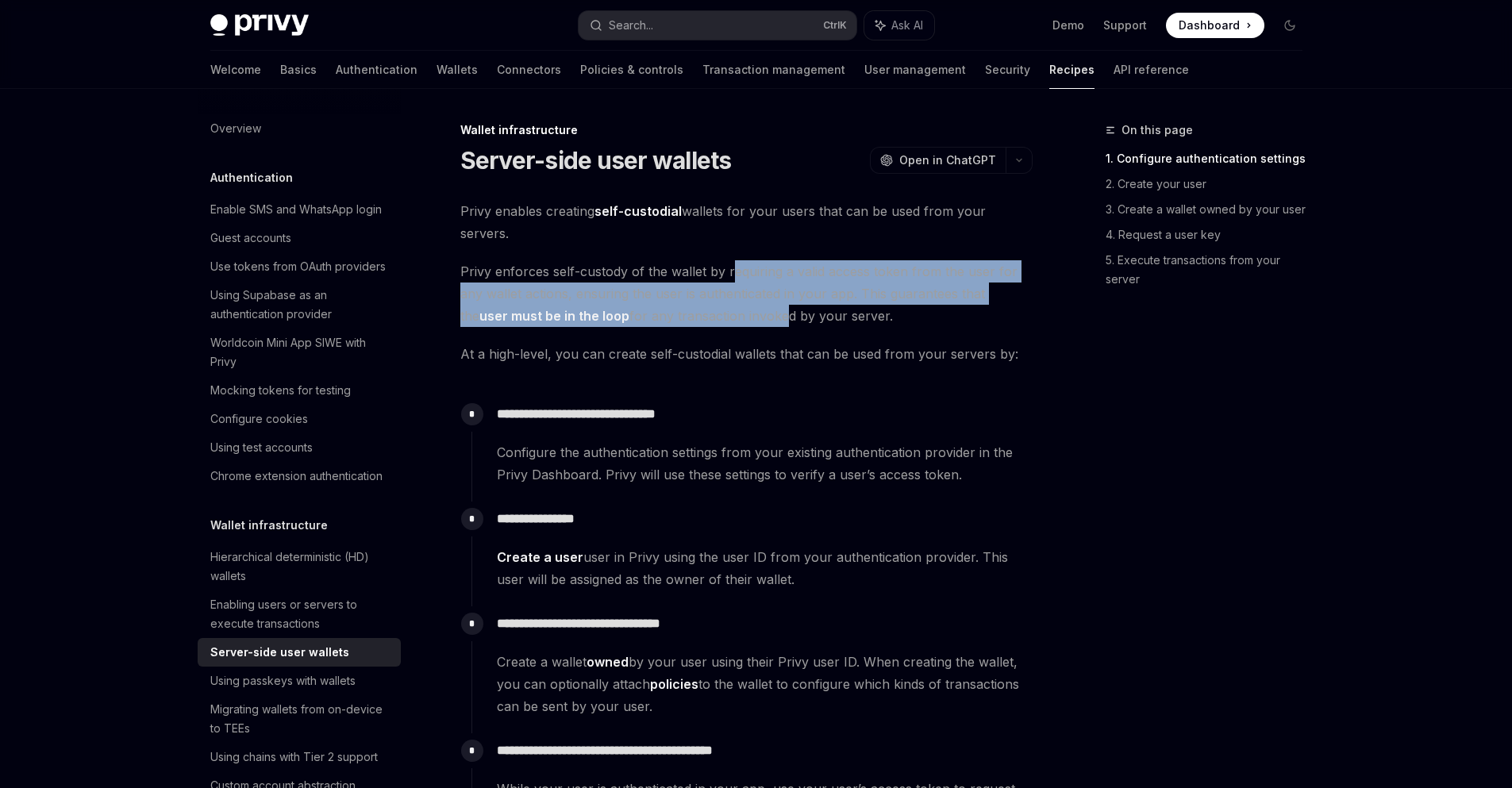
click at [760, 305] on span "Privy enforces self-custody of the wallet by requiring a valid access token fro…" at bounding box center [745, 293] width 572 height 66
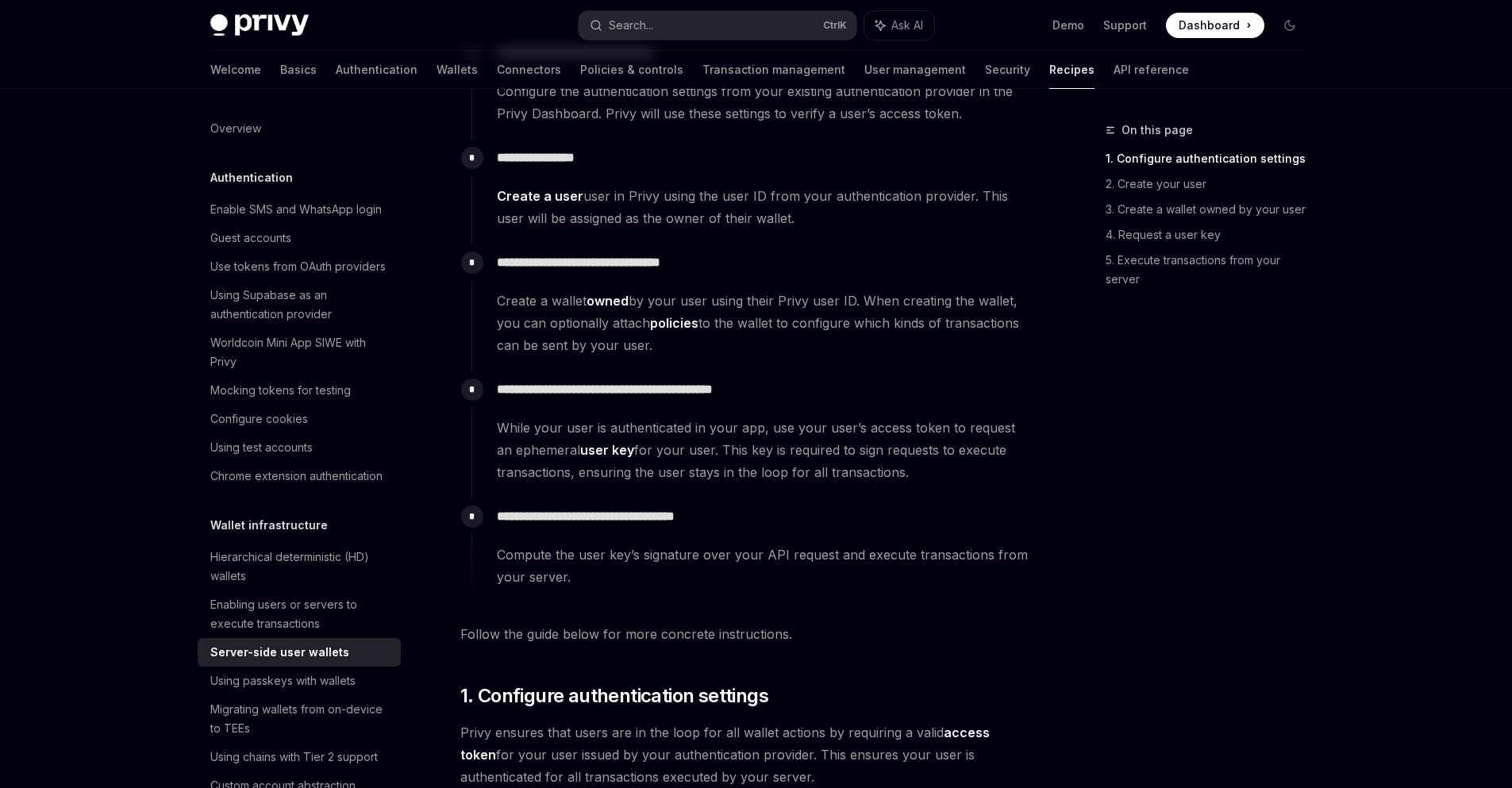
scroll to position [571, 0]
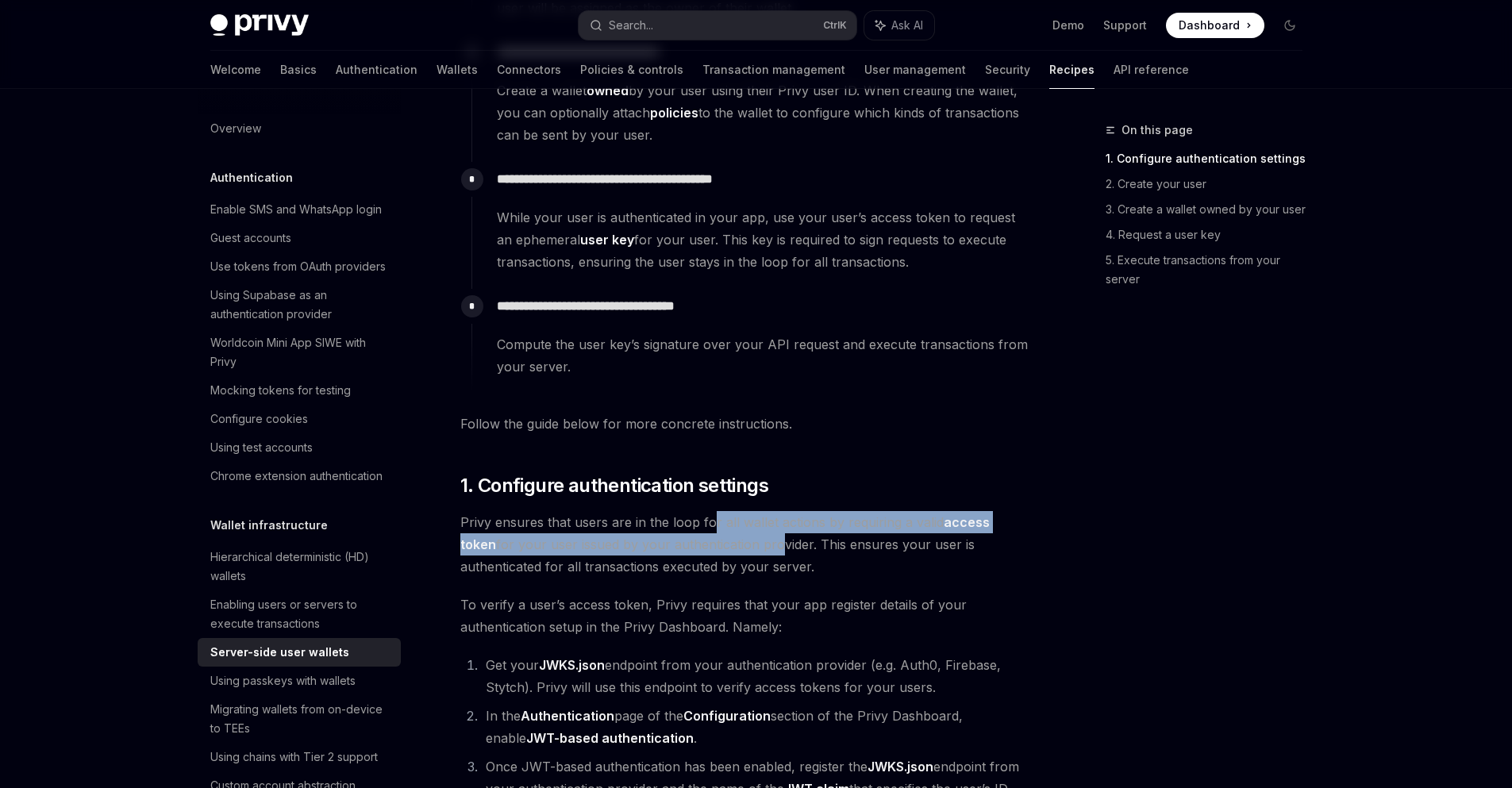
drag, startPoint x: 707, startPoint y: 525, endPoint x: 732, endPoint y: 552, distance: 36.8
click at [732, 552] on span "Privy ensures that users are in the loop for all wallet actions by requiring a …" at bounding box center [745, 545] width 572 height 66
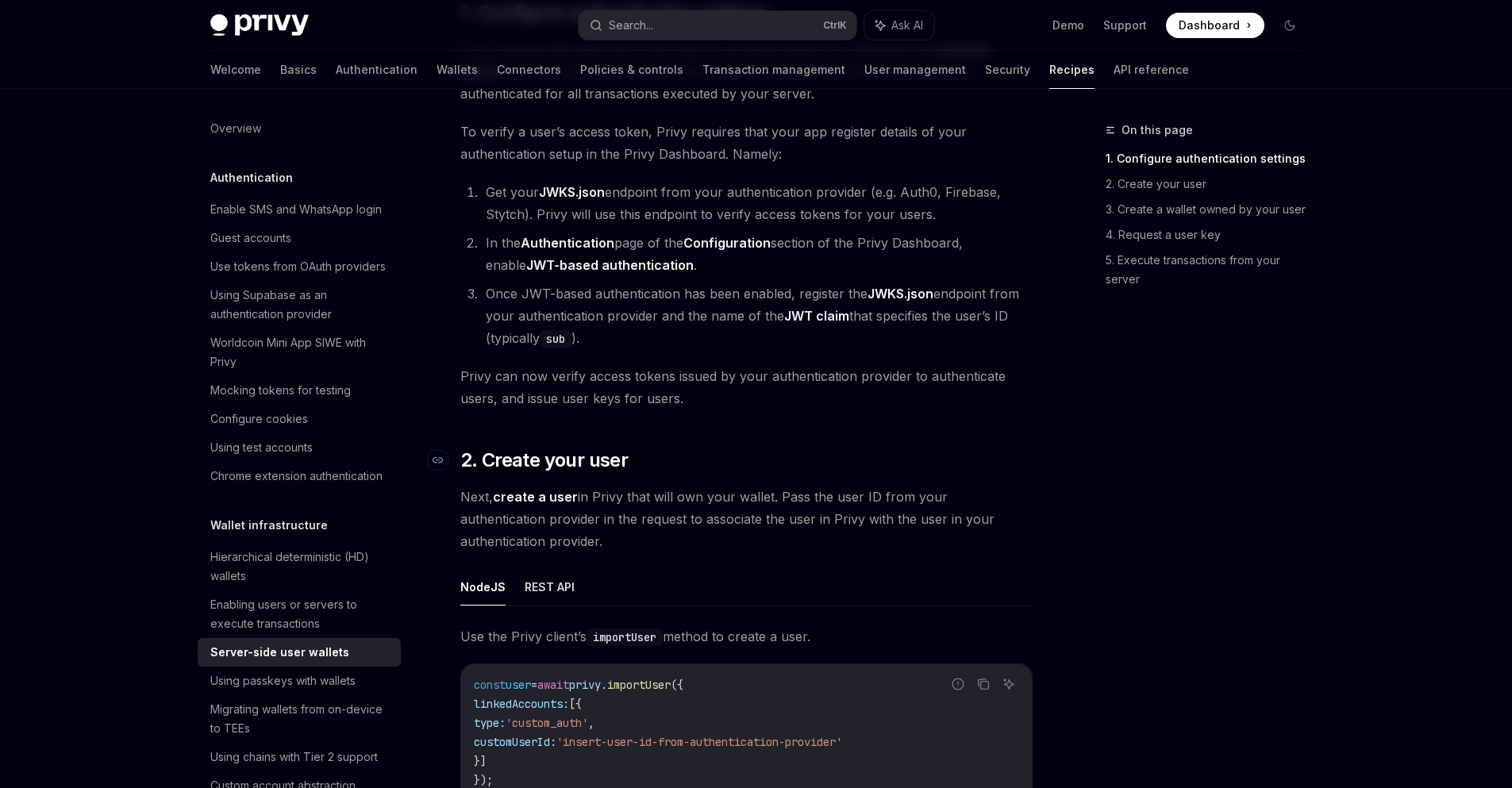
scroll to position [1048, 0]
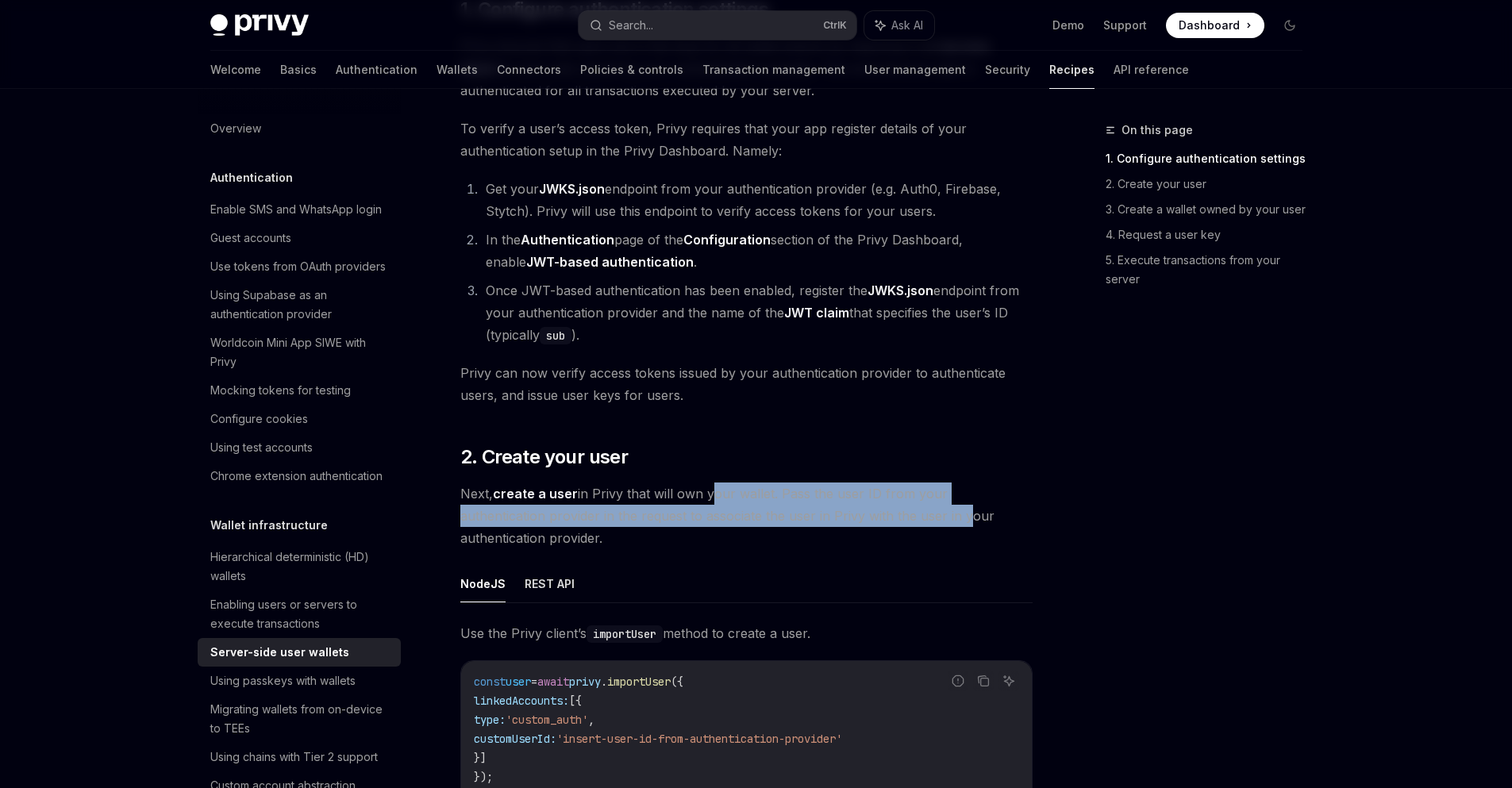
drag, startPoint x: 708, startPoint y: 495, endPoint x: 873, endPoint y: 513, distance: 166.0
click at [873, 513] on span "Next, create a user in Privy that will own your wallet. Pass the user ID from y…" at bounding box center [745, 516] width 572 height 66
drag, startPoint x: 676, startPoint y: 500, endPoint x: 662, endPoint y: 523, distance: 26.9
click at [660, 523] on span "Next, create a user in Privy that will own your wallet. Pass the user ID from y…" at bounding box center [745, 516] width 572 height 66
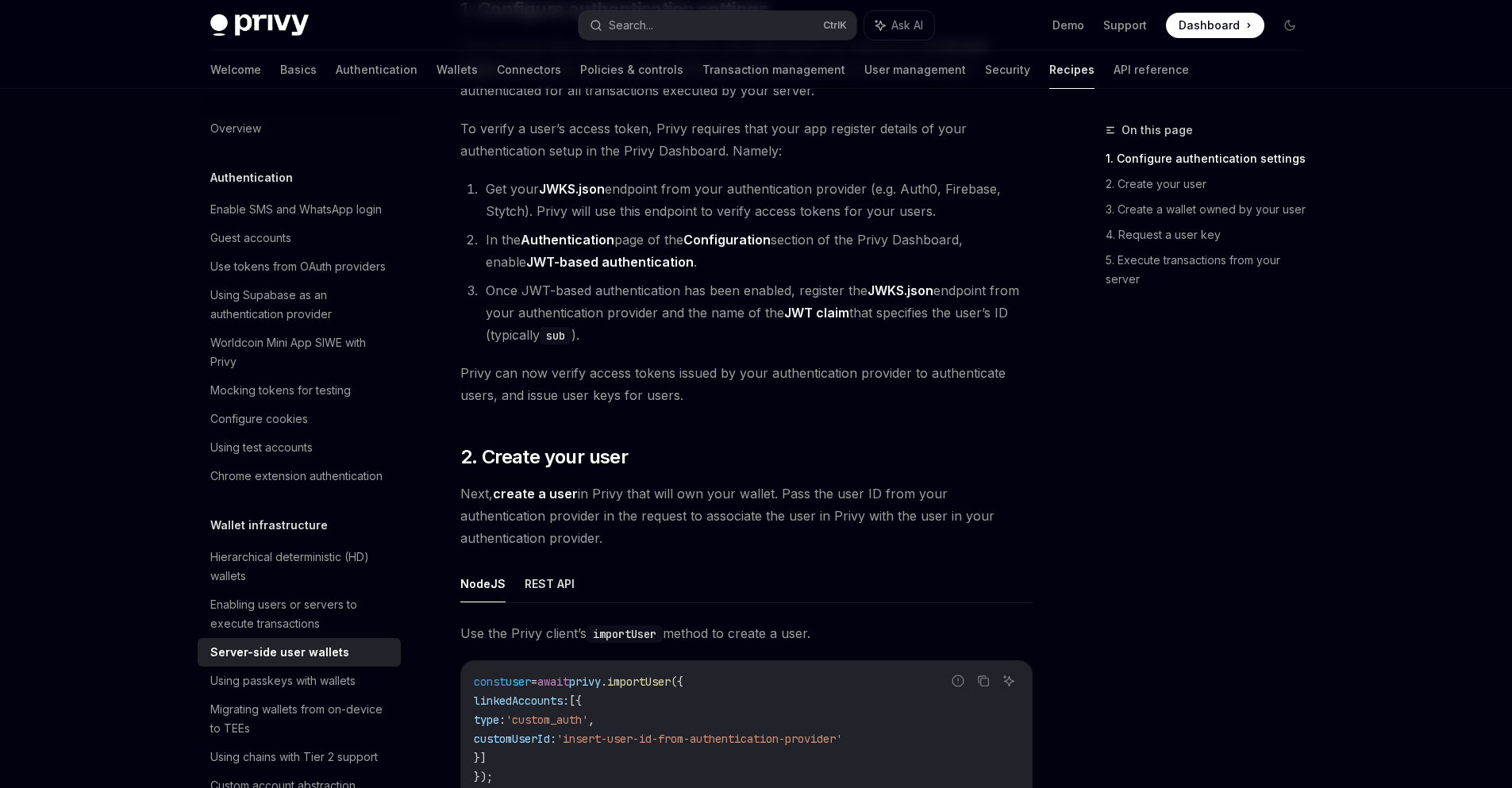
click at [670, 517] on span "Next, create a user in Privy that will own your wallet. Pass the user ID from y…" at bounding box center [745, 516] width 572 height 66
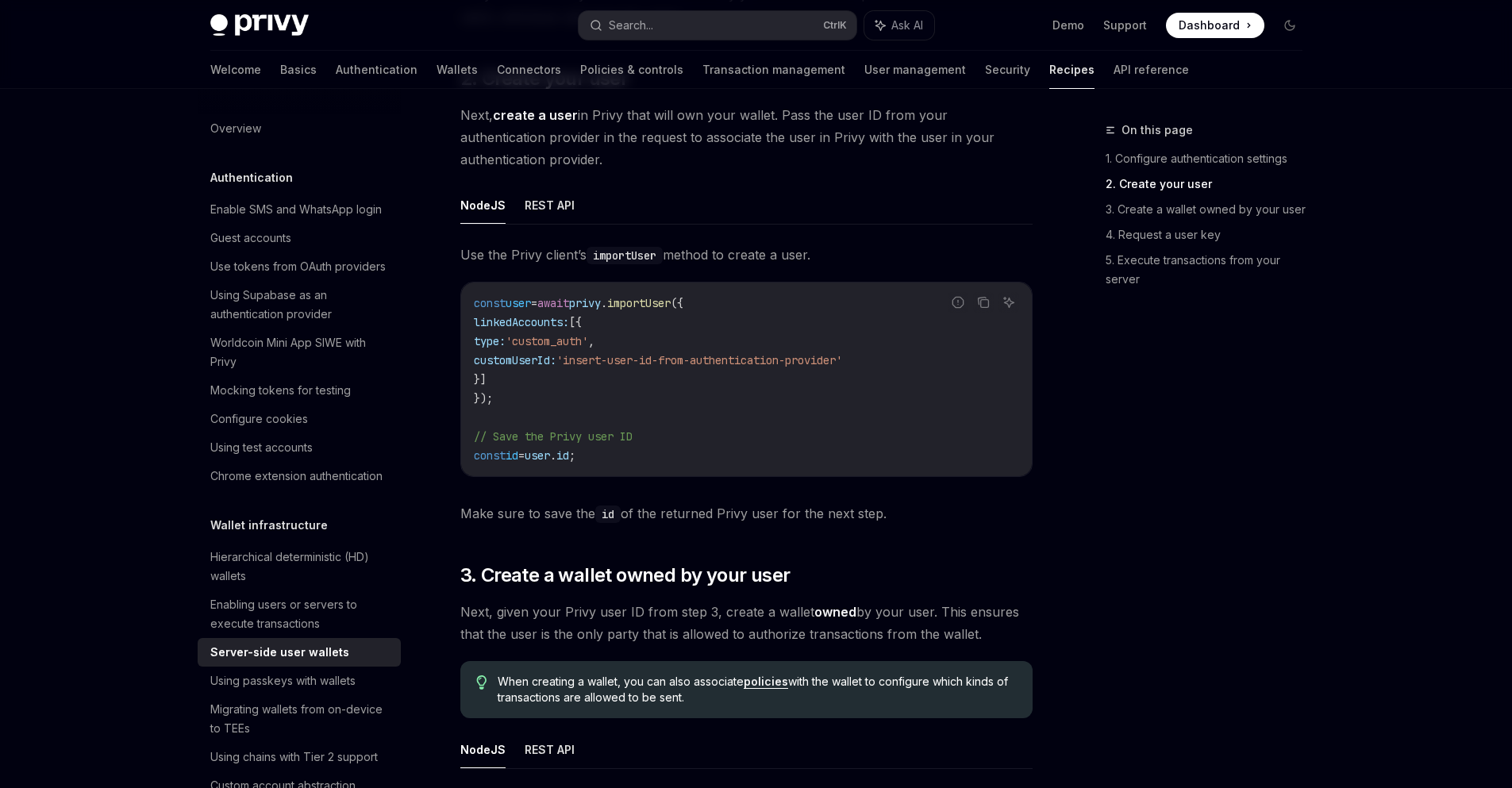
scroll to position [1429, 0]
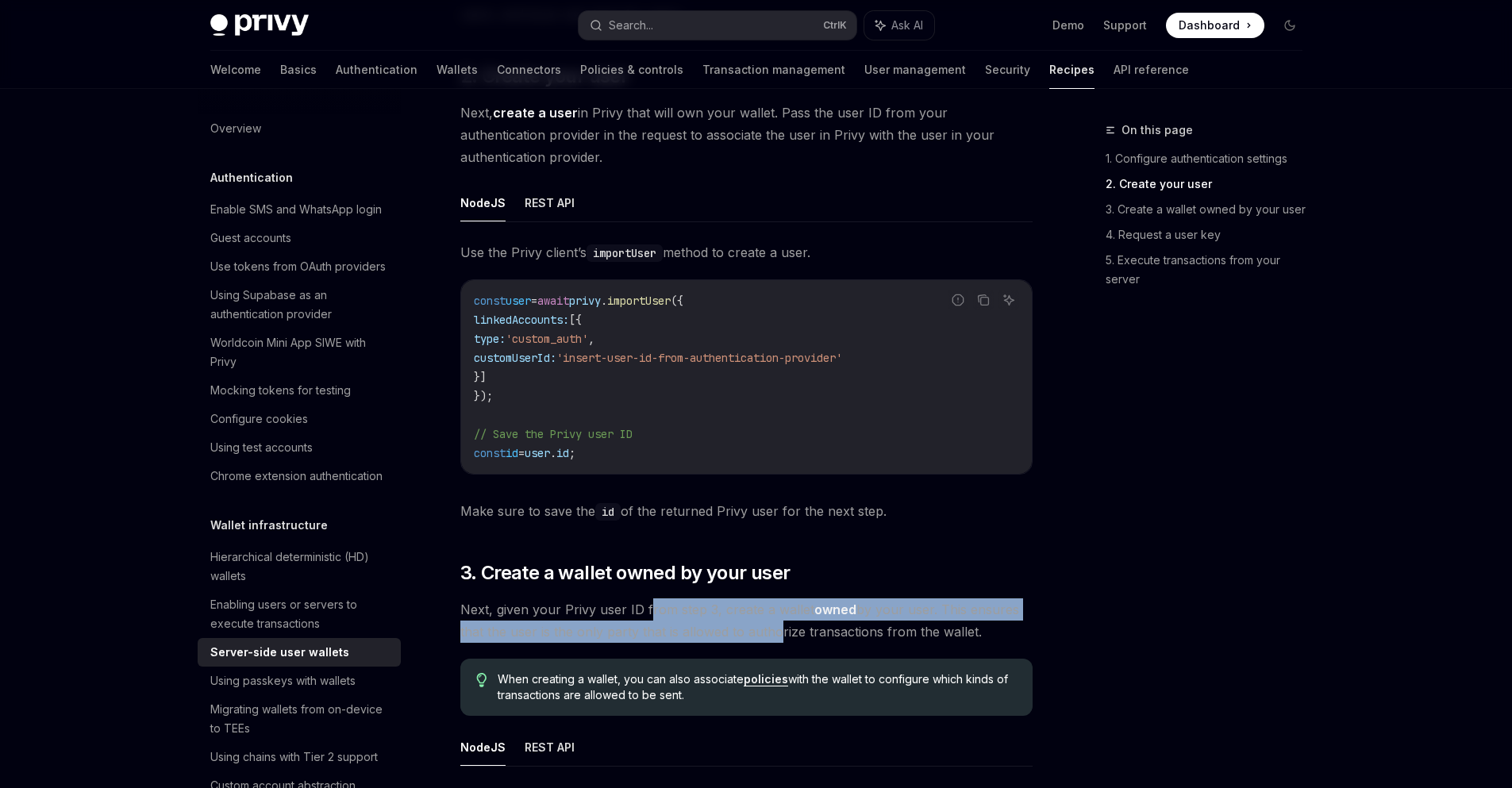
drag, startPoint x: 649, startPoint y: 613, endPoint x: 769, endPoint y: 632, distance: 121.5
click at [769, 632] on span "Next, given your Privy user ID from step 3, create a wallet owned by your user.…" at bounding box center [745, 620] width 572 height 44
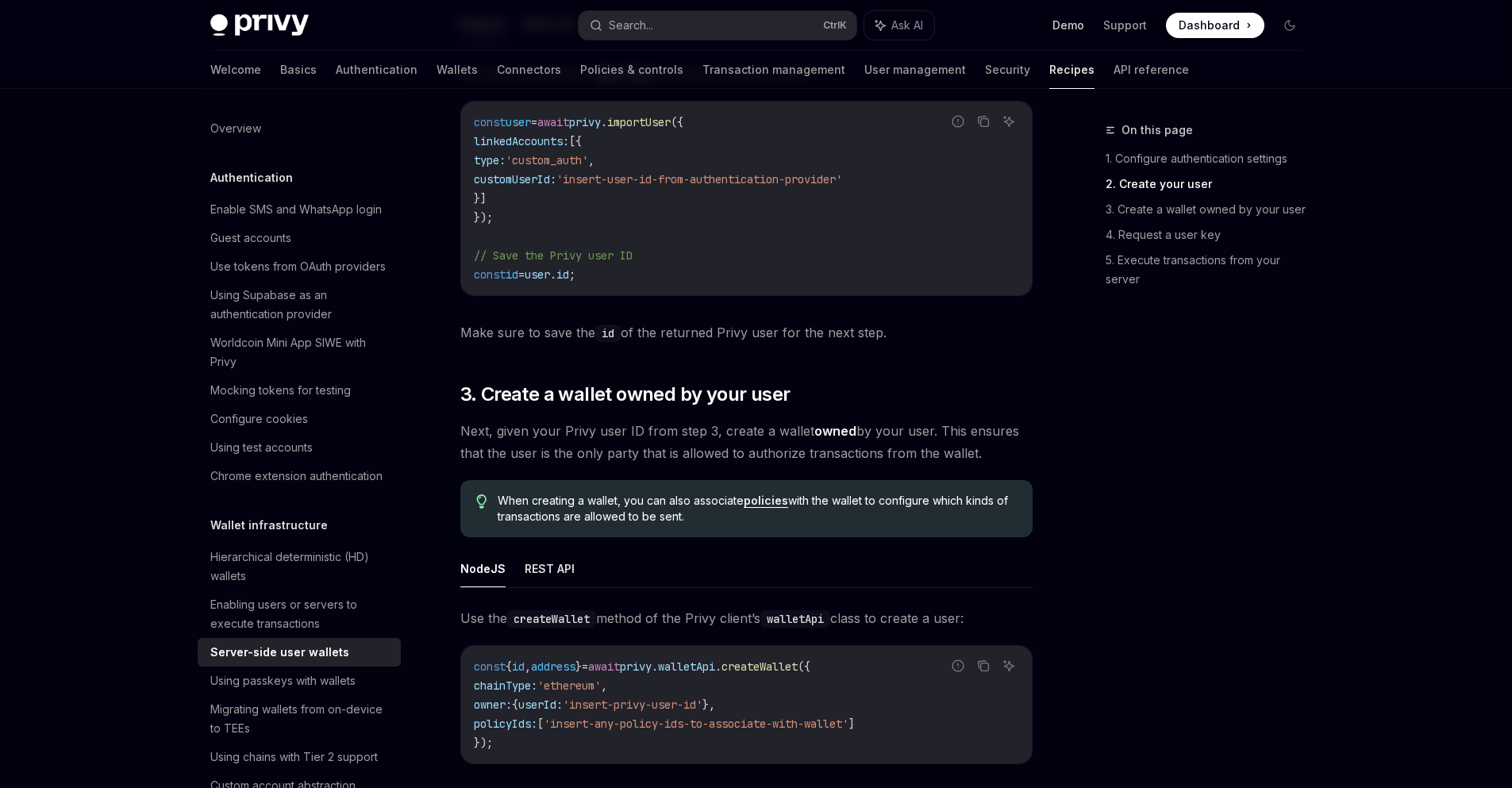
scroll to position [1334, 0]
